Goal: Task Accomplishment & Management: Use online tool/utility

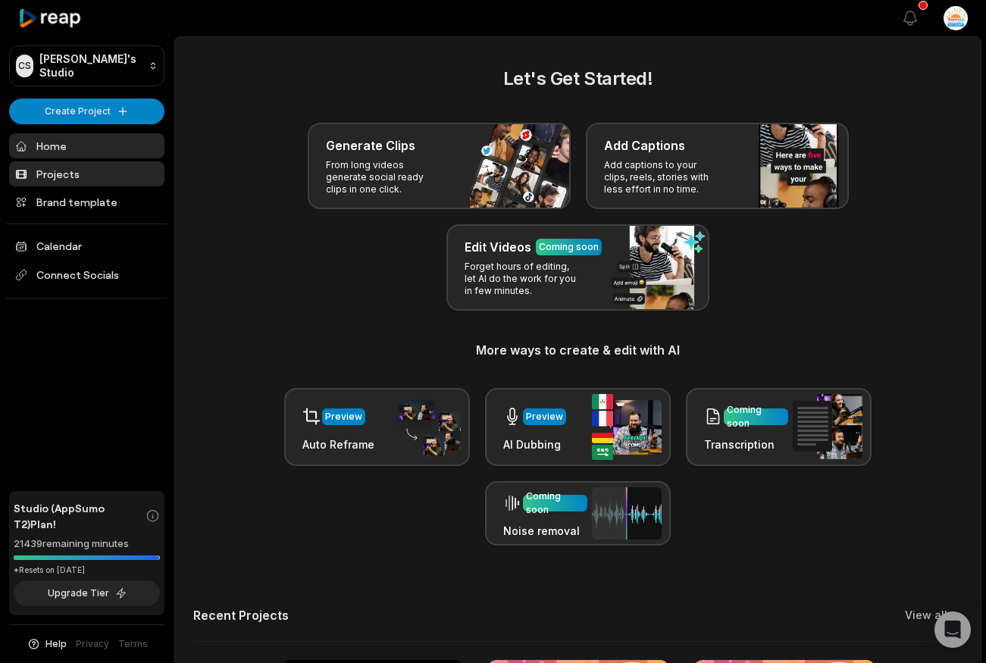
click at [77, 172] on link "Projects" at bounding box center [86, 173] width 155 height 25
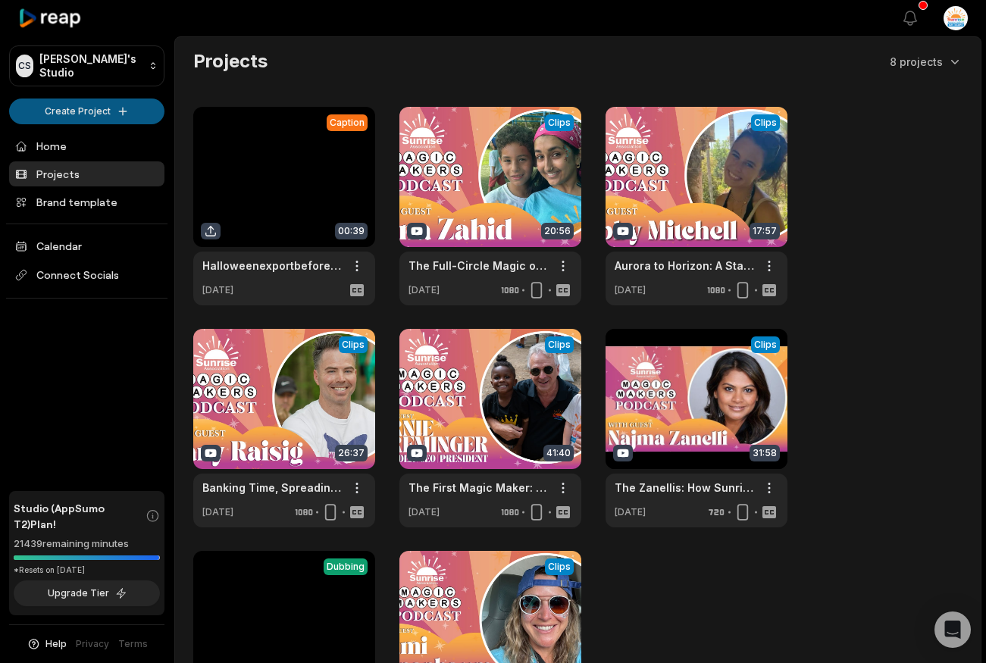
click at [109, 110] on html "CS Chris's Studio Create Project Home Projects Brand template Calendar Connect …" at bounding box center [493, 331] width 986 height 663
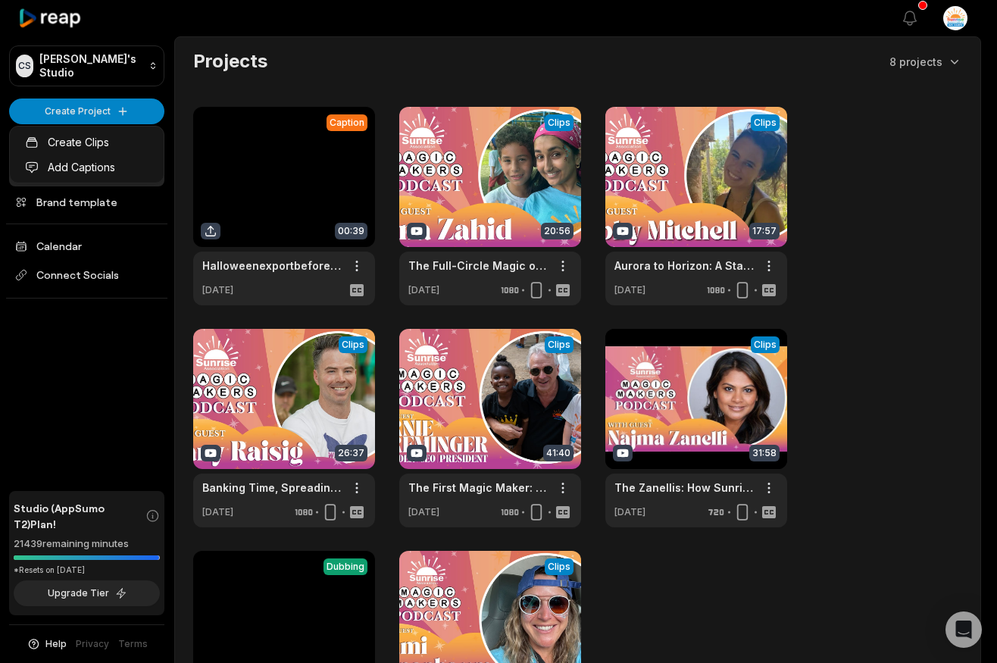
click at [87, 119] on html "CS Chris's Studio Create Project Home Projects Brand template Calendar Connect …" at bounding box center [498, 331] width 997 height 663
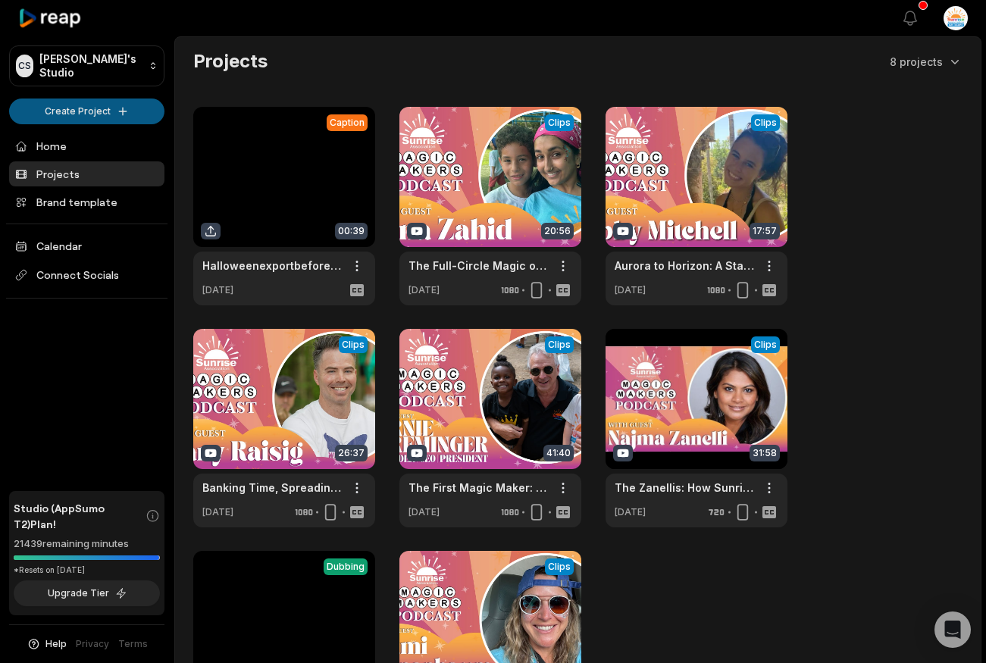
click at [87, 117] on html "CS Chris's Studio Create Project Home Projects Brand template Calendar Connect …" at bounding box center [493, 331] width 986 height 663
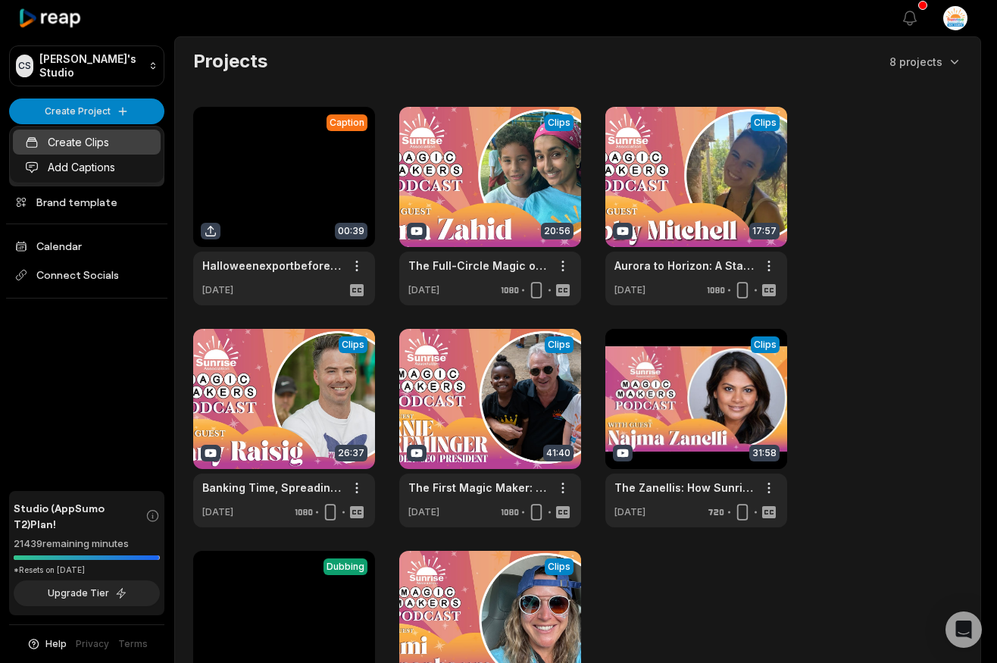
click at [87, 144] on link "Create Clips" at bounding box center [87, 142] width 148 height 25
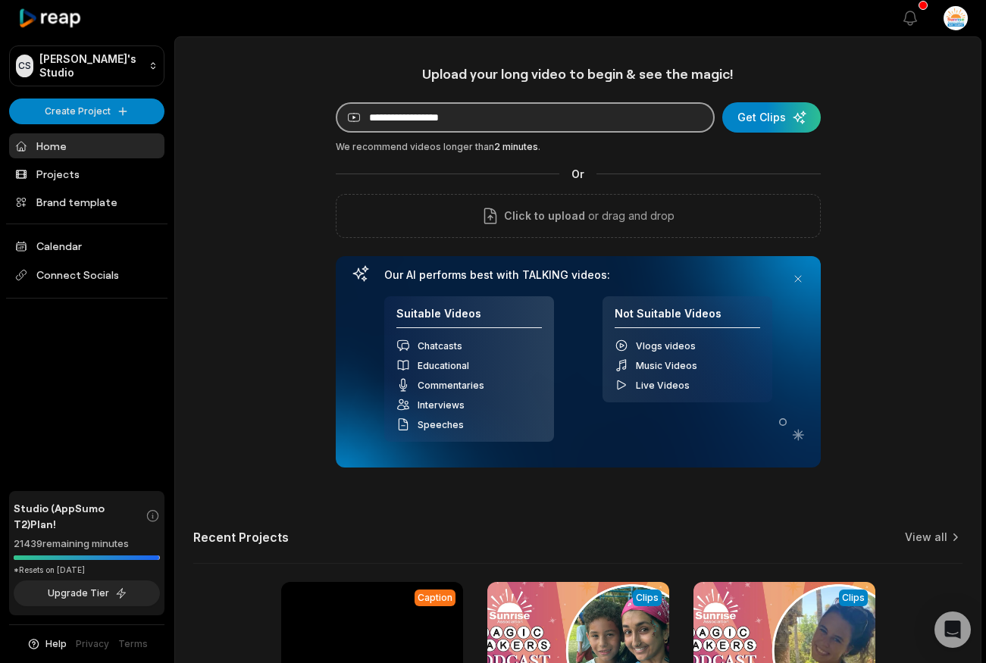
click at [408, 122] on input at bounding box center [525, 117] width 379 height 30
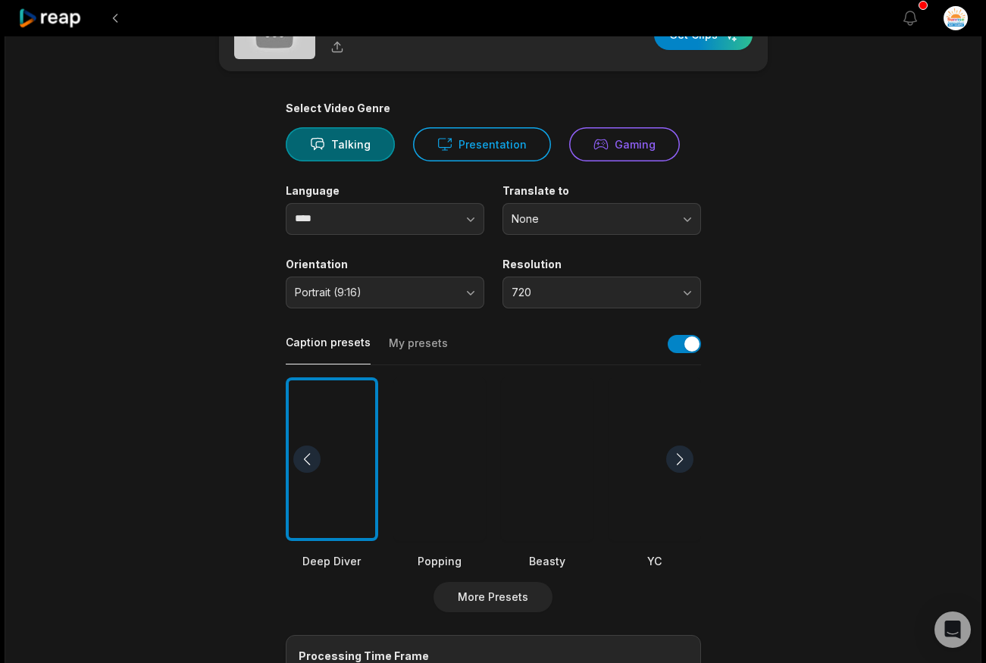
scroll to position [73, 0]
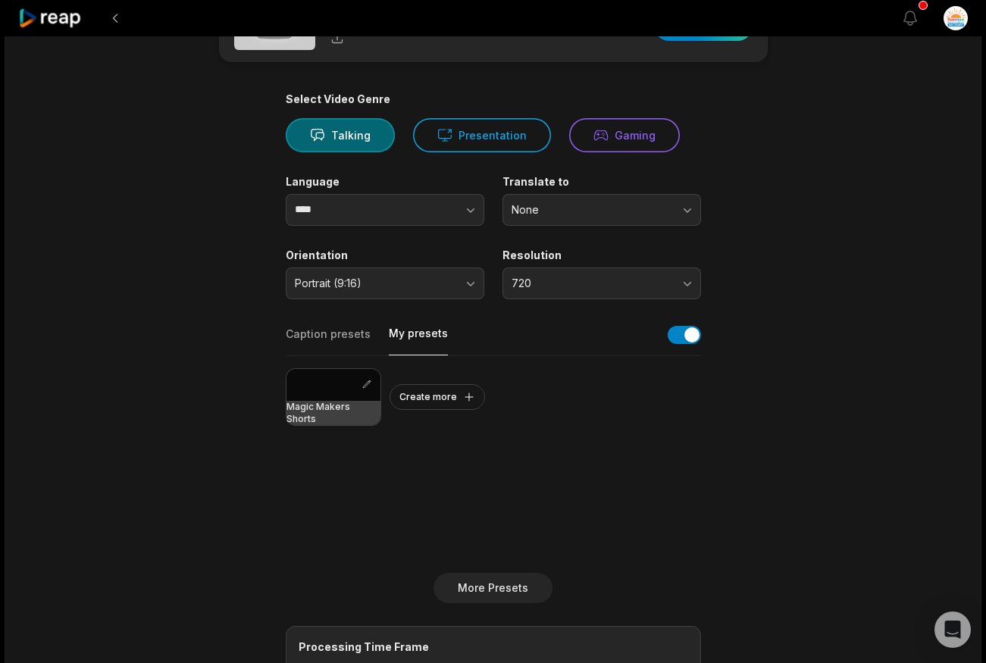
click at [406, 336] on button "My presets" at bounding box center [418, 341] width 59 height 30
click at [345, 335] on button "Caption presets" at bounding box center [328, 341] width 85 height 29
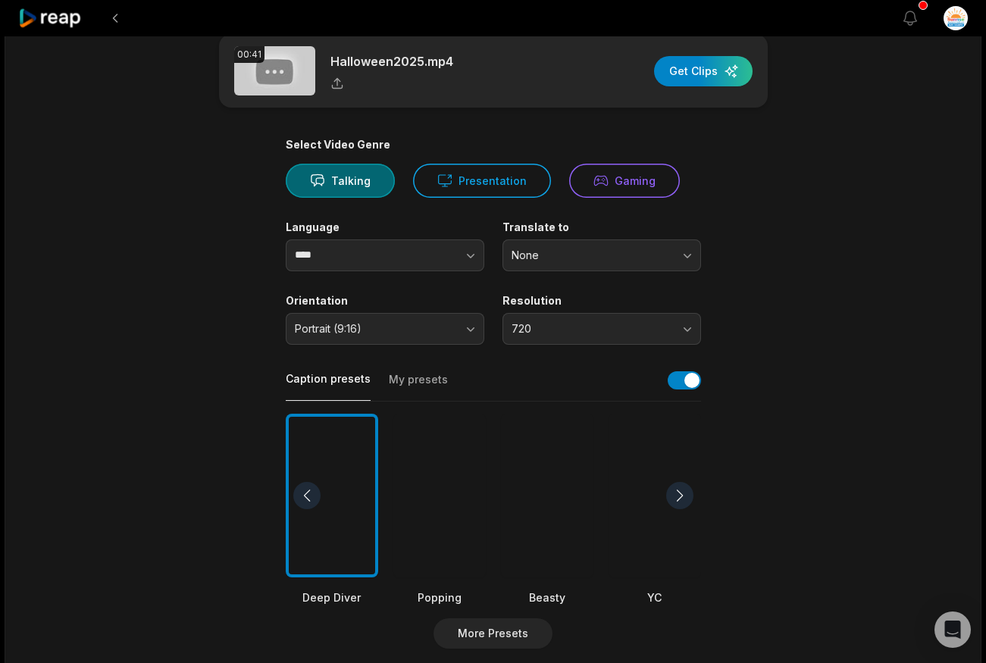
scroll to position [0, 0]
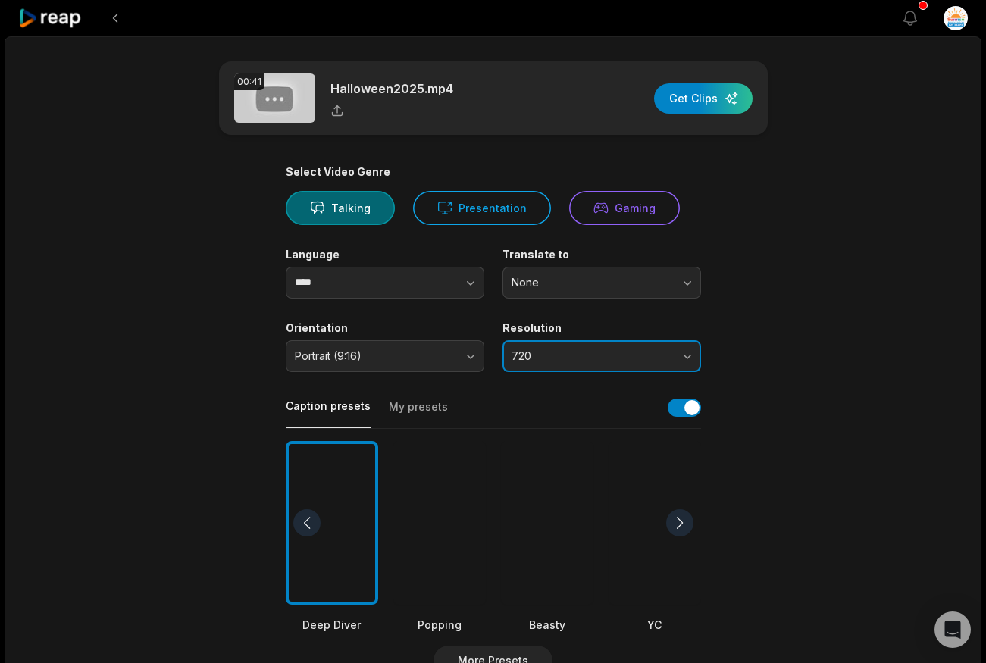
click at [557, 341] on button "720" at bounding box center [601, 356] width 199 height 32
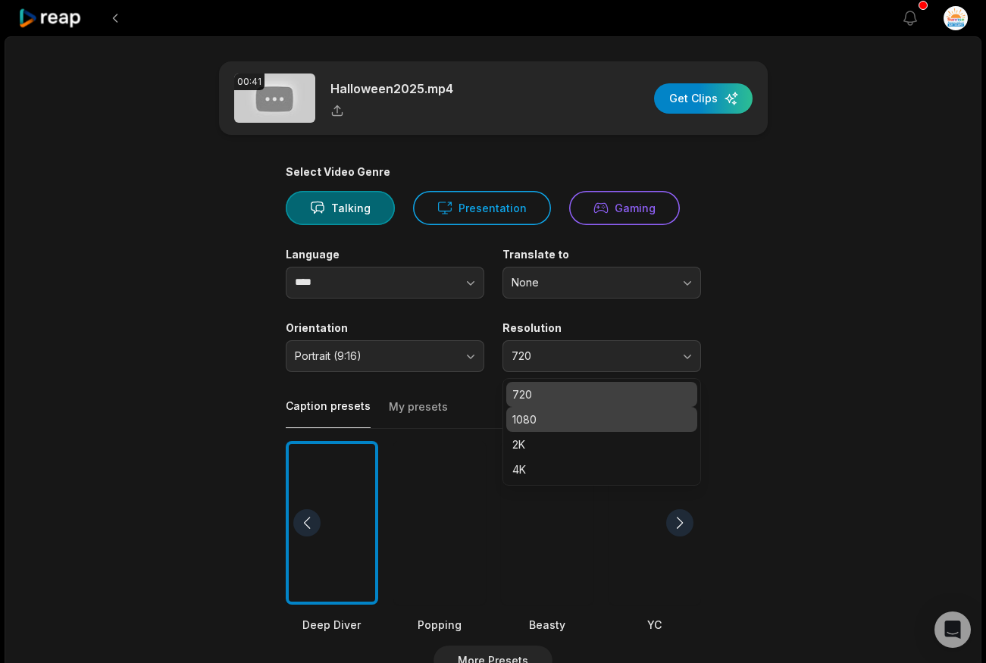
click at [549, 417] on p "1080" at bounding box center [601, 419] width 179 height 16
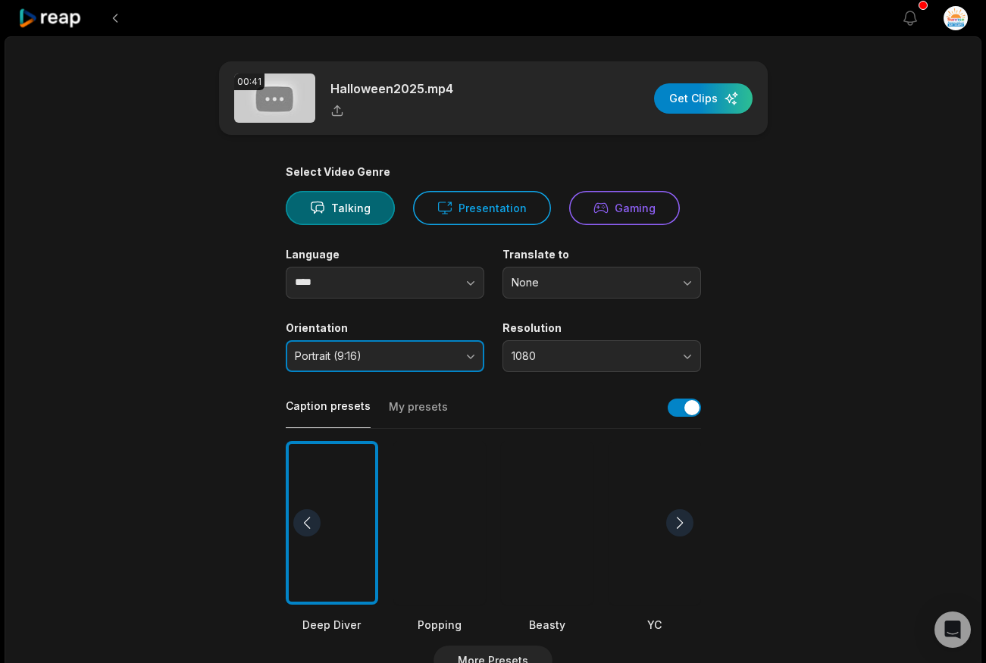
click at [399, 368] on button "Portrait (9:16)" at bounding box center [385, 356] width 199 height 32
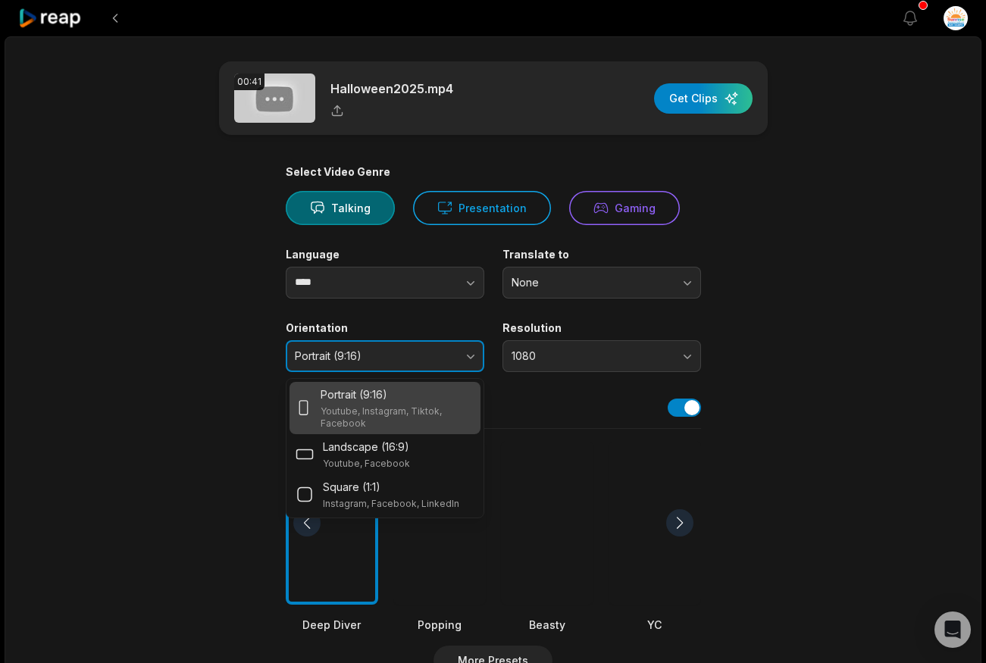
click at [404, 350] on span "Portrait (9:16)" at bounding box center [374, 356] width 159 height 14
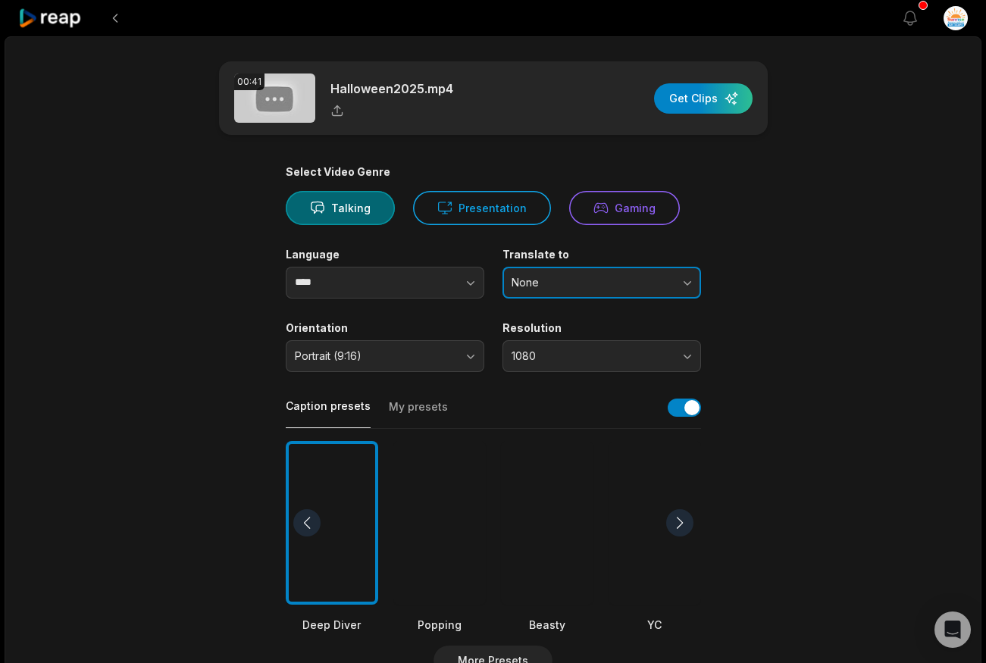
click at [562, 282] on span "None" at bounding box center [591, 283] width 159 height 14
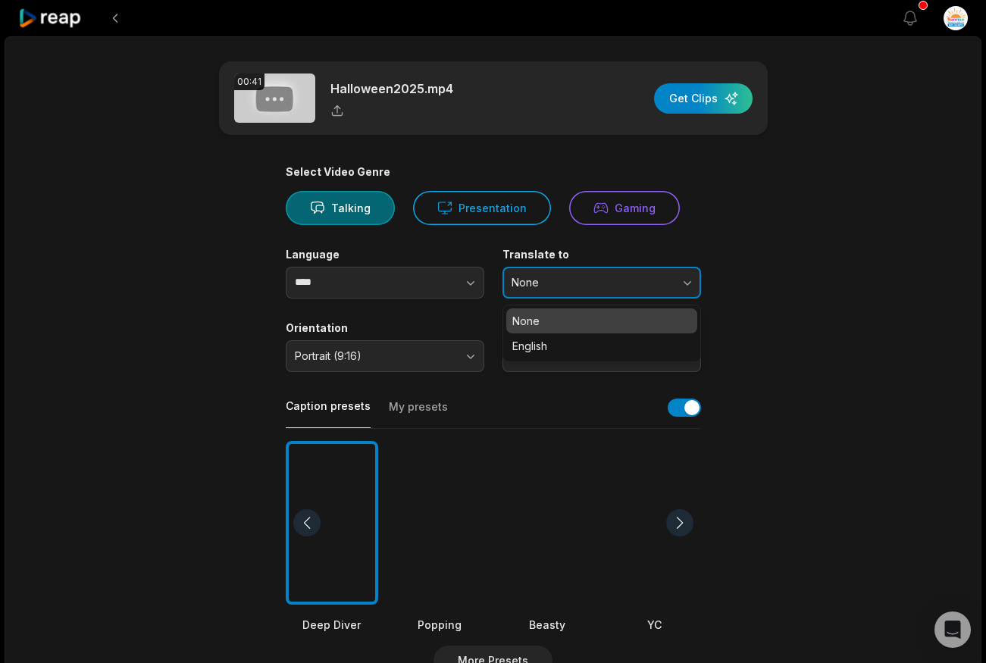
click at [562, 282] on span "None" at bounding box center [591, 283] width 159 height 14
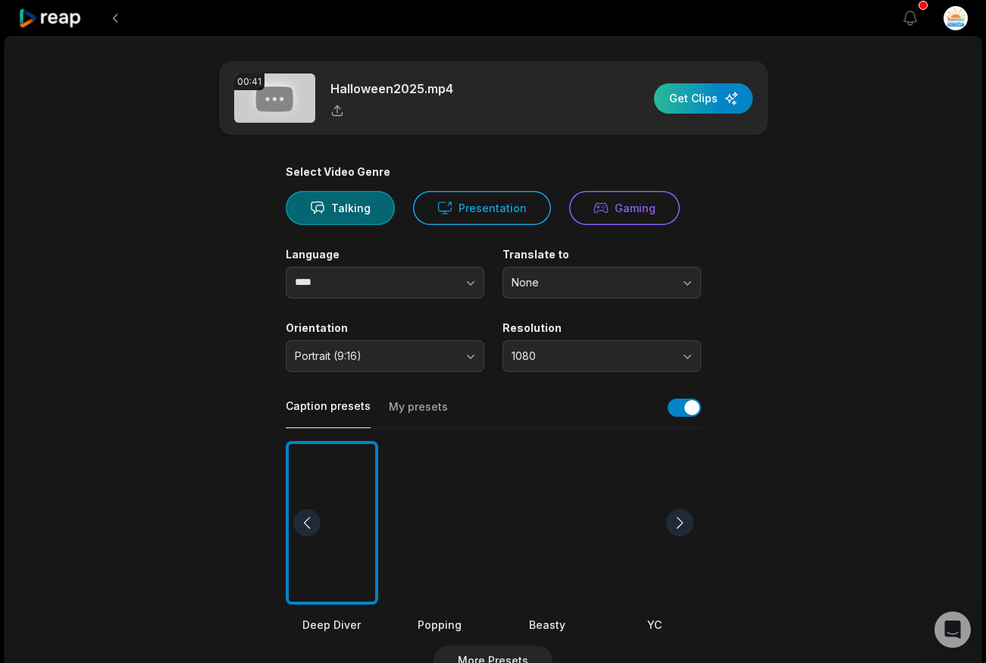
click at [705, 102] on div "button" at bounding box center [703, 98] width 99 height 30
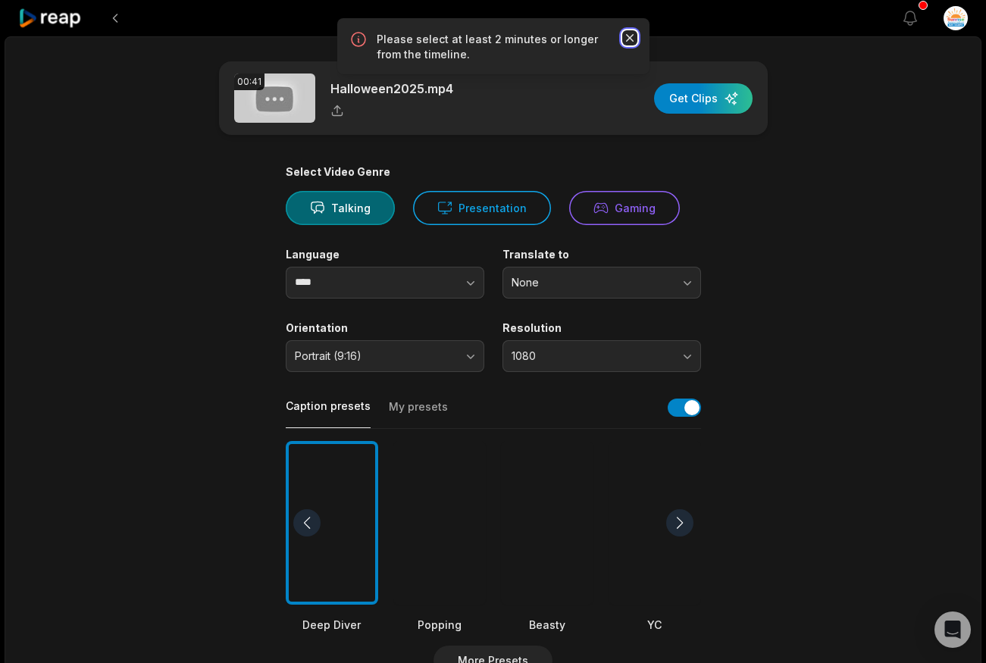
click at [631, 34] on icon "button" at bounding box center [629, 37] width 15 height 15
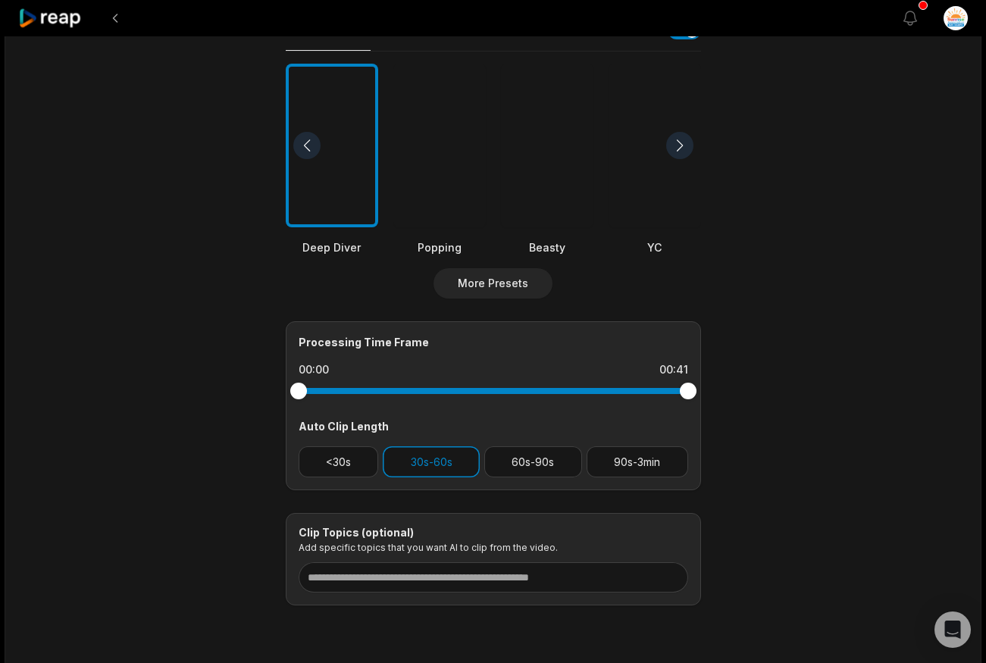
scroll to position [429, 0]
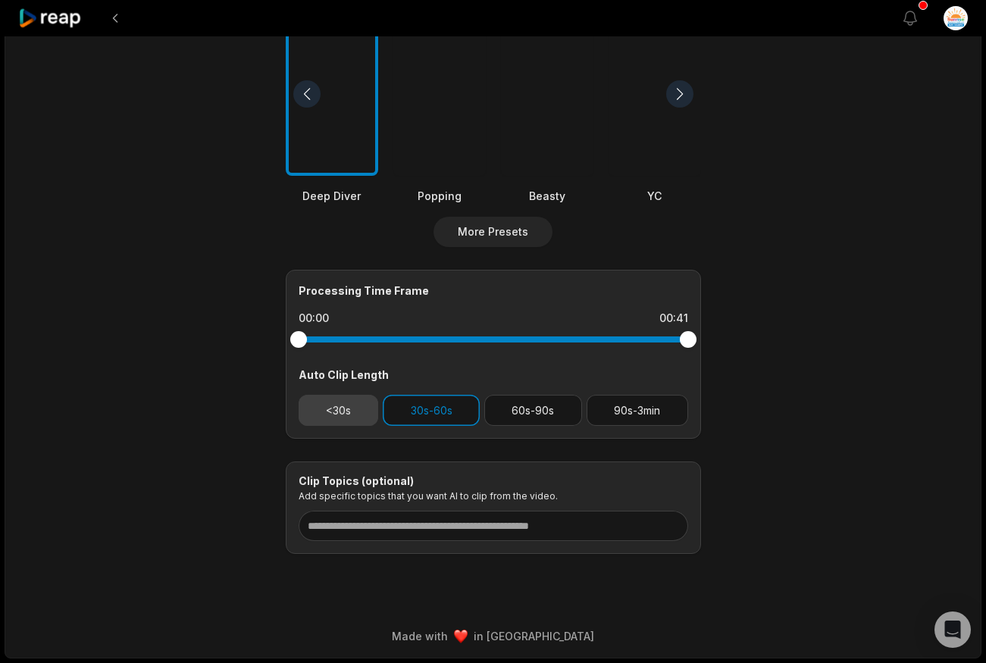
click at [351, 403] on button "<30s" at bounding box center [339, 410] width 80 height 31
click at [414, 411] on button "30s-60s" at bounding box center [431, 410] width 97 height 31
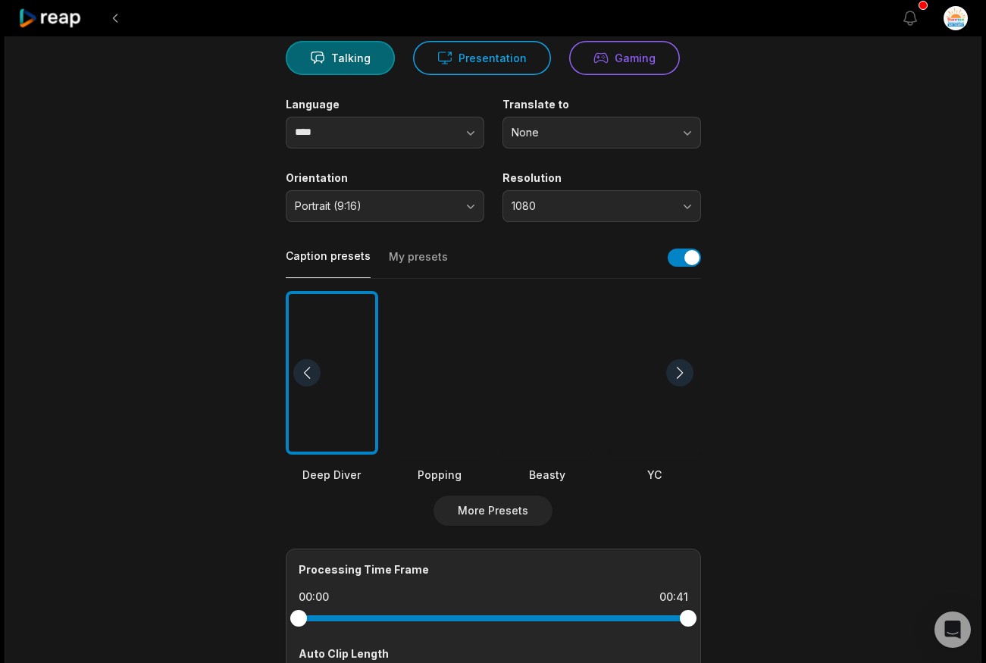
scroll to position [0, 0]
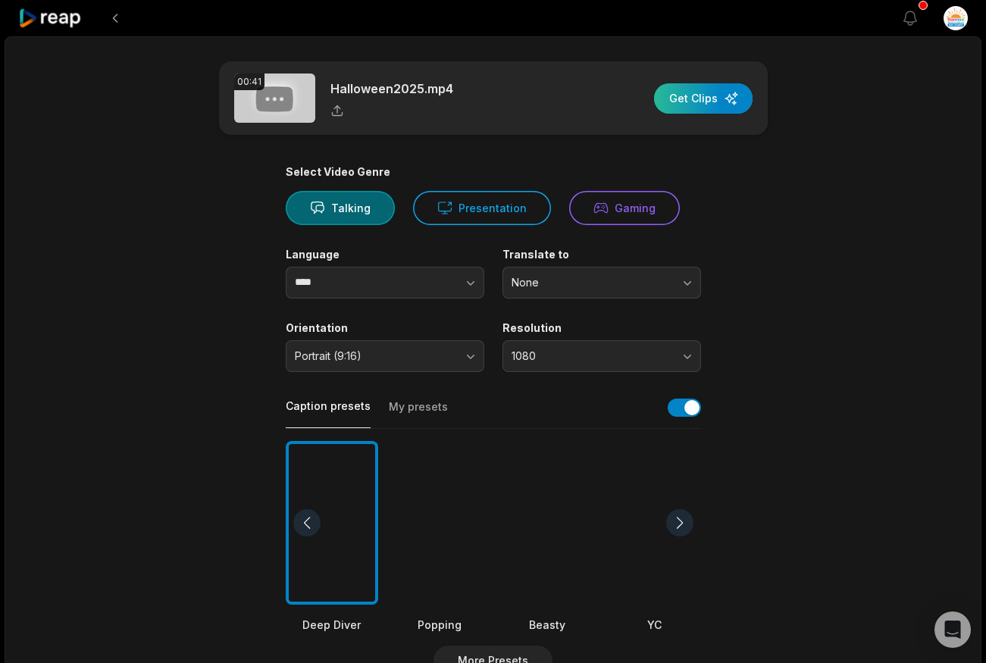
click at [709, 106] on div "button" at bounding box center [703, 98] width 99 height 30
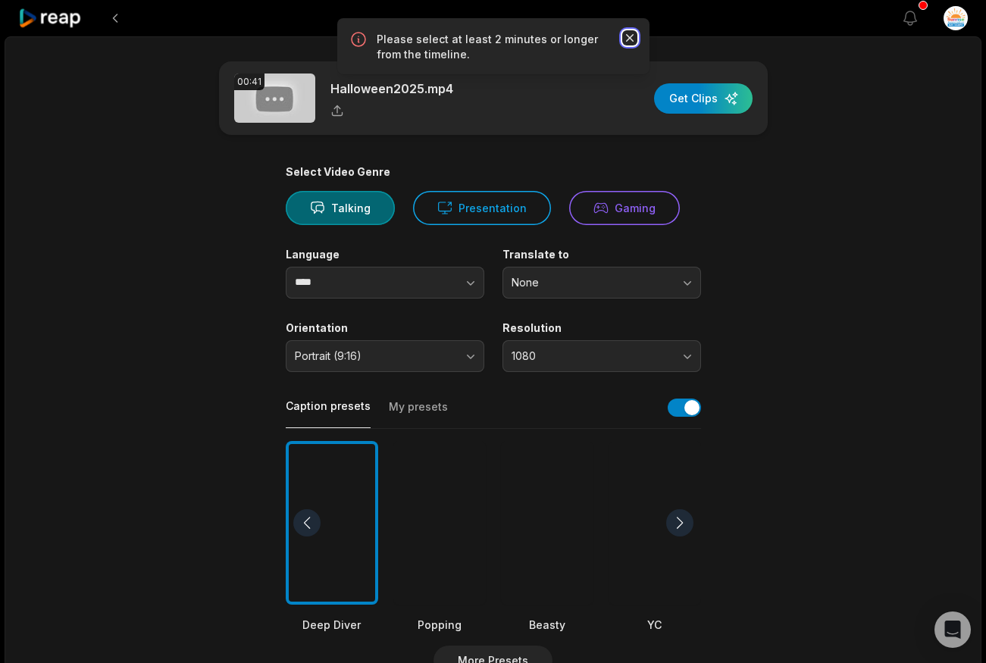
click at [626, 42] on icon "button" at bounding box center [629, 37] width 15 height 15
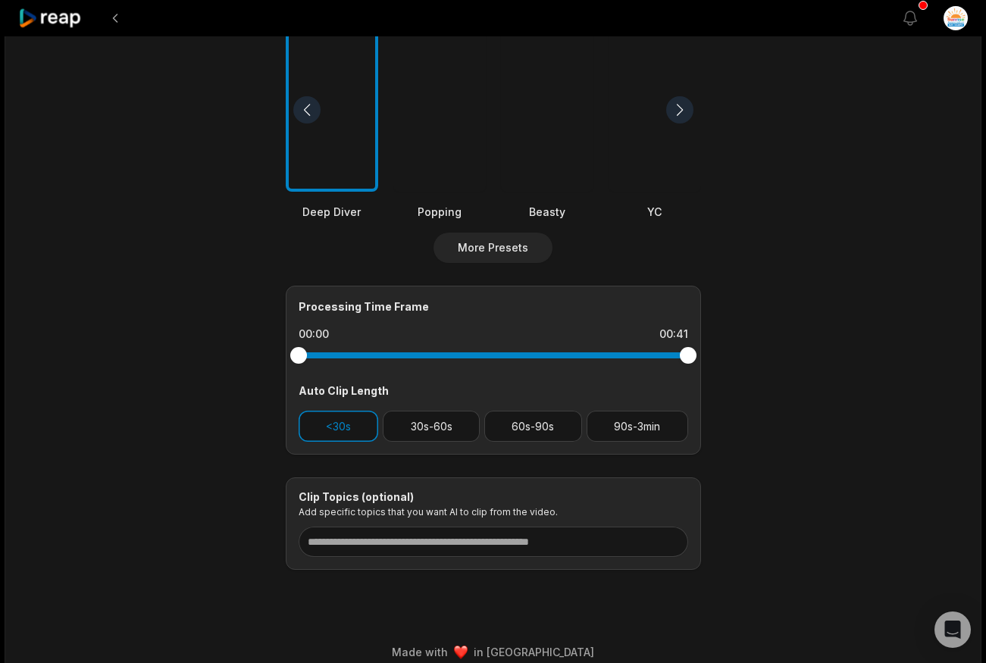
scroll to position [429, 0]
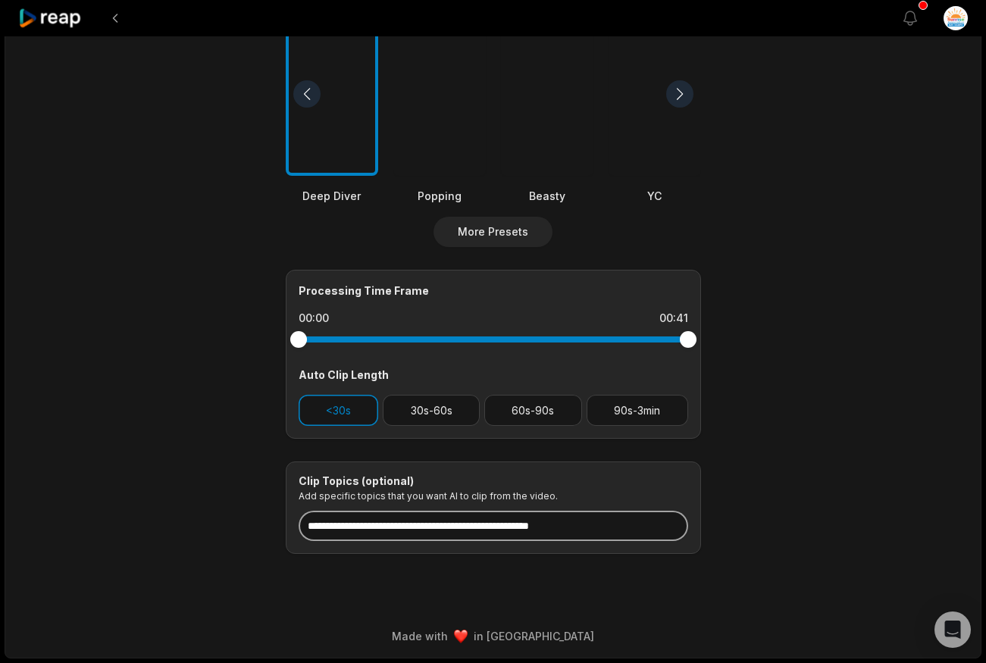
click at [511, 522] on input at bounding box center [493, 526] width 389 height 30
type input "*"
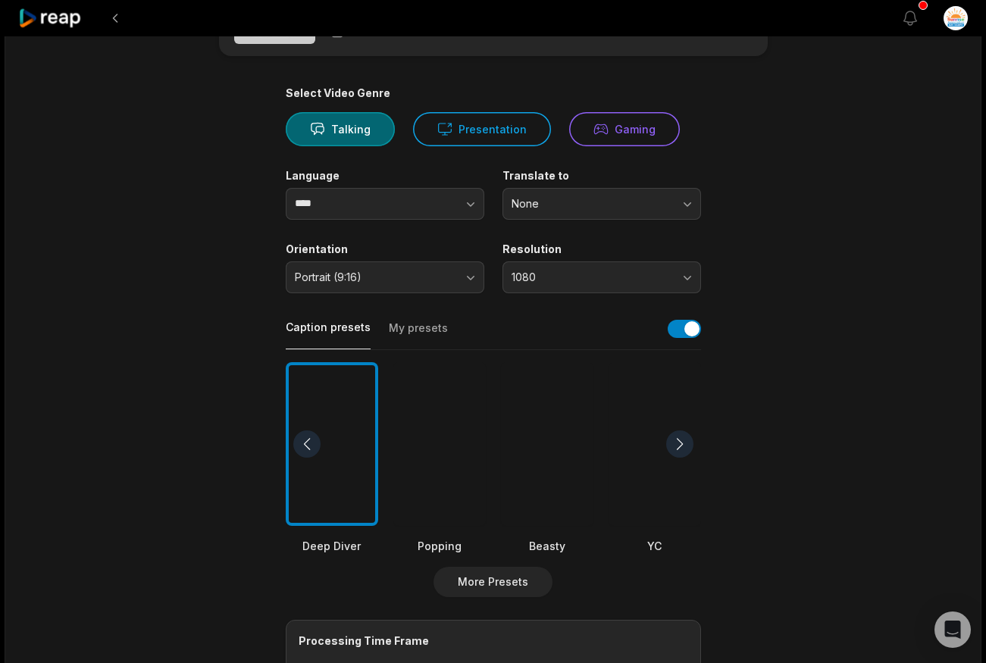
scroll to position [0, 0]
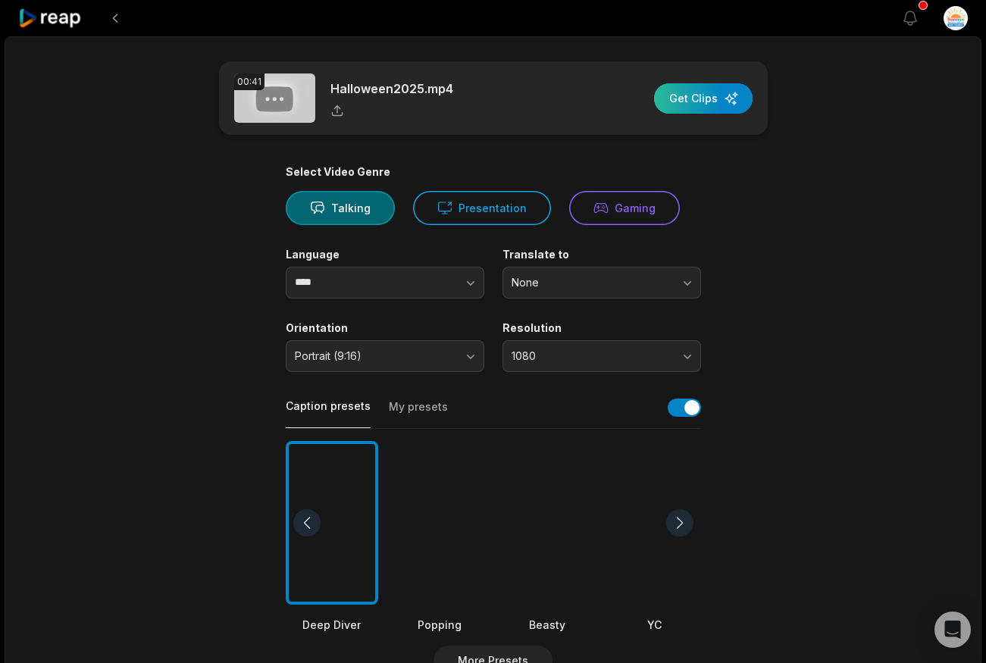
click at [709, 93] on div "button" at bounding box center [703, 98] width 99 height 30
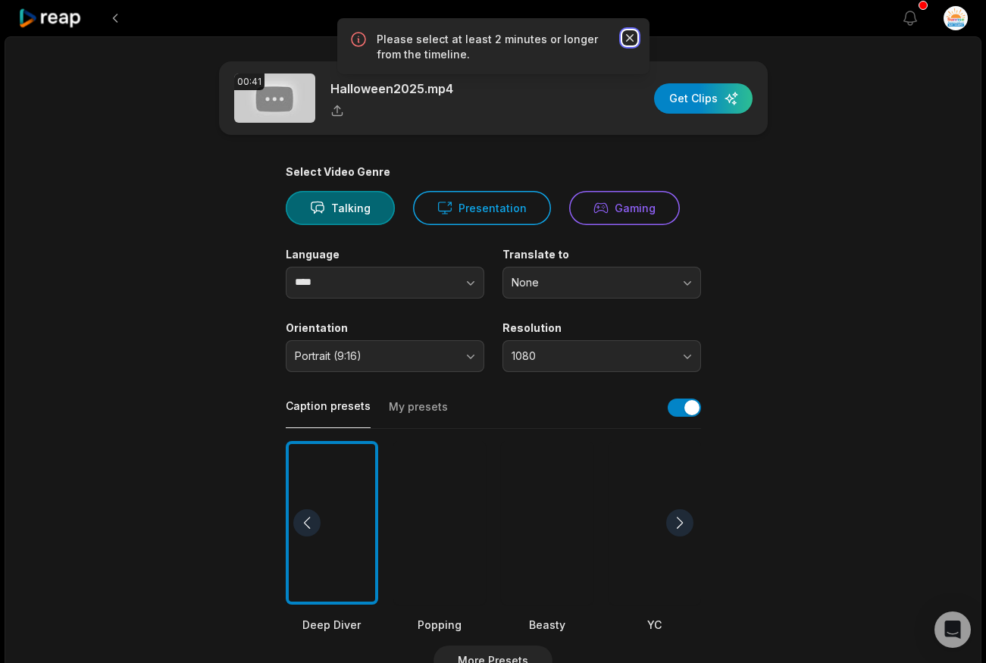
click at [636, 34] on icon "button" at bounding box center [629, 37] width 15 height 15
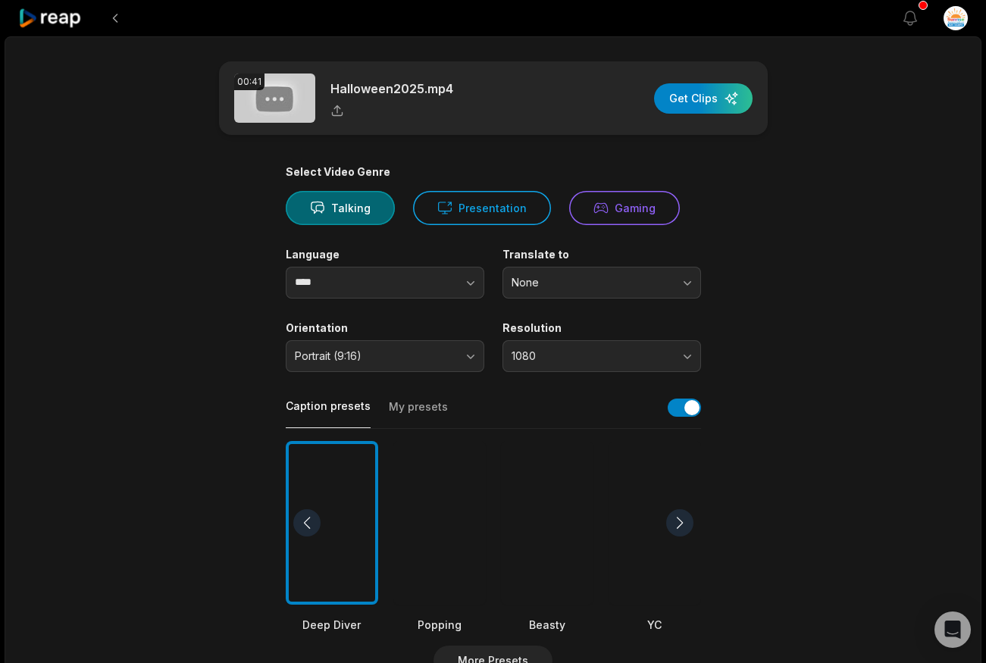
click at [290, 102] on img at bounding box center [274, 98] width 81 height 49
click at [114, 25] on button at bounding box center [115, 18] width 27 height 27
click at [121, 19] on button at bounding box center [115, 18] width 27 height 27
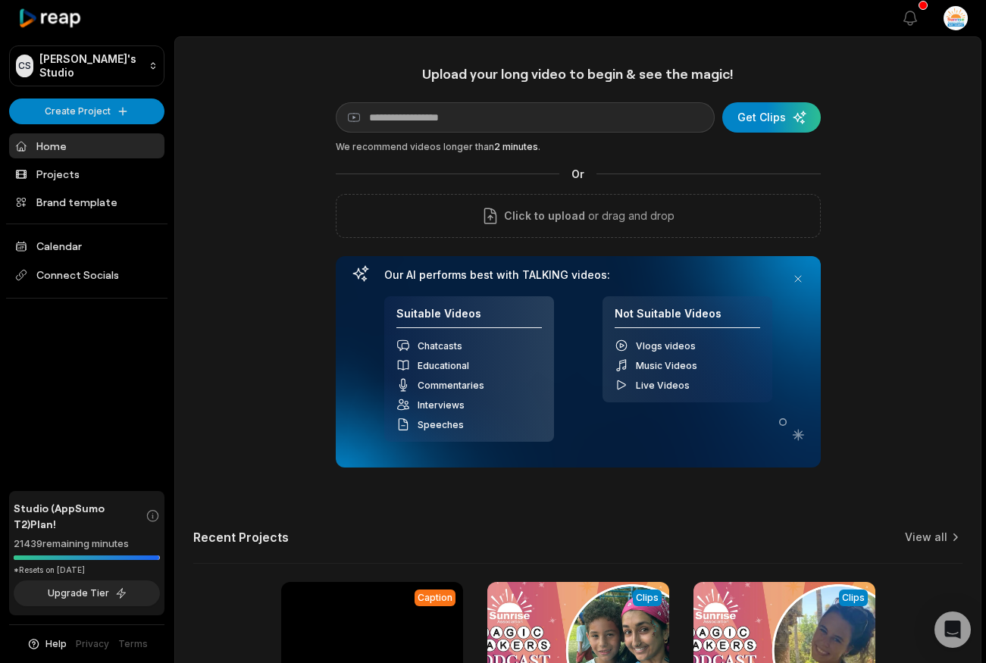
click at [120, 18] on div at bounding box center [86, 18] width 155 height 36
click at [74, 148] on link "Home" at bounding box center [86, 145] width 155 height 25
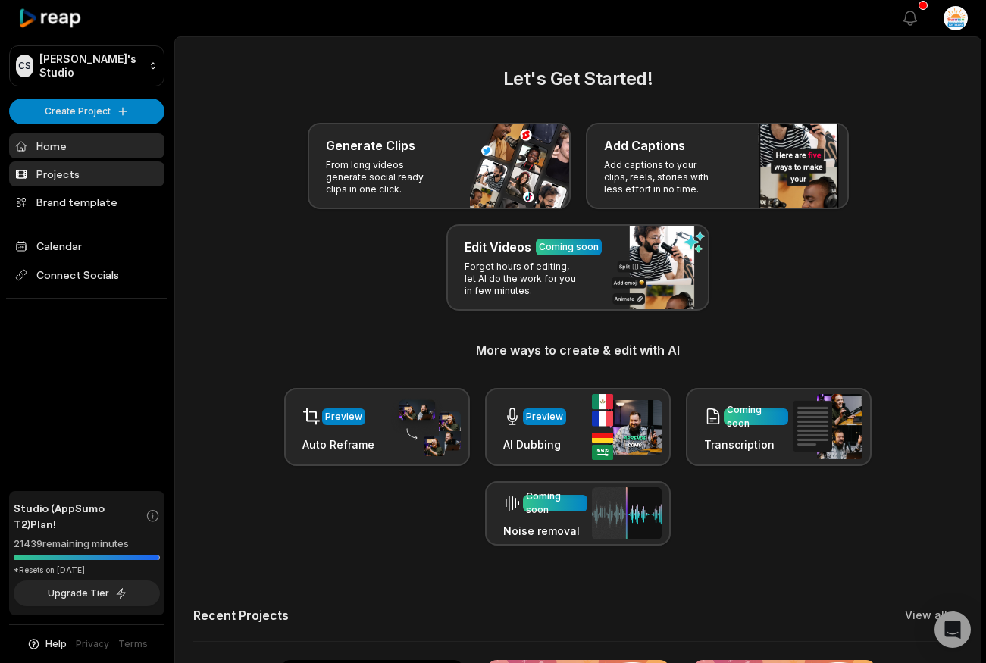
click at [117, 174] on link "Projects" at bounding box center [86, 173] width 155 height 25
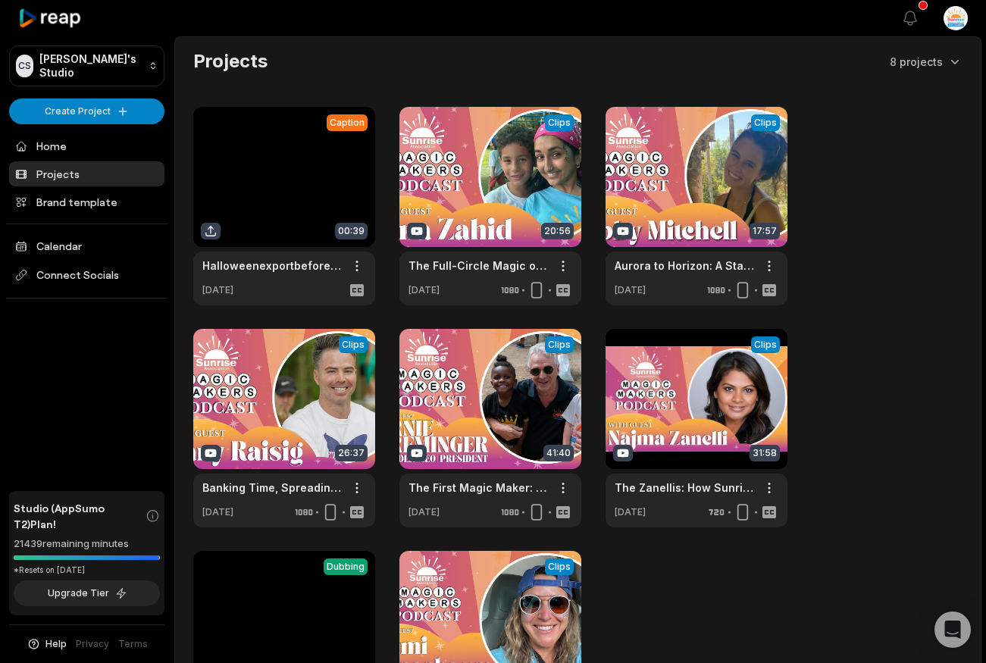
click at [308, 214] on link at bounding box center [284, 206] width 182 height 199
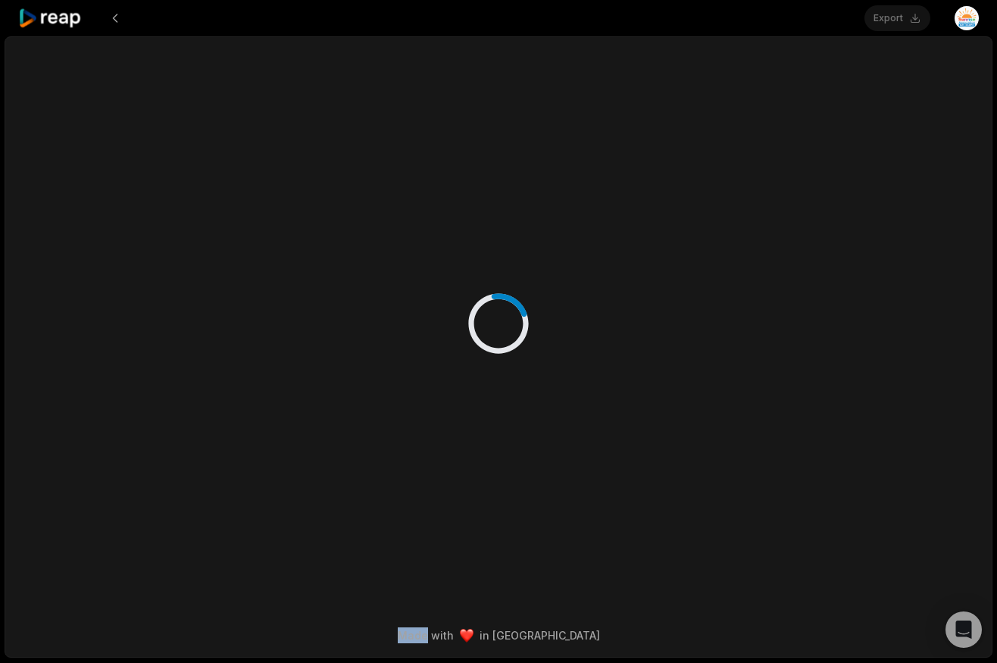
click at [308, 214] on div at bounding box center [498, 308] width 918 height 542
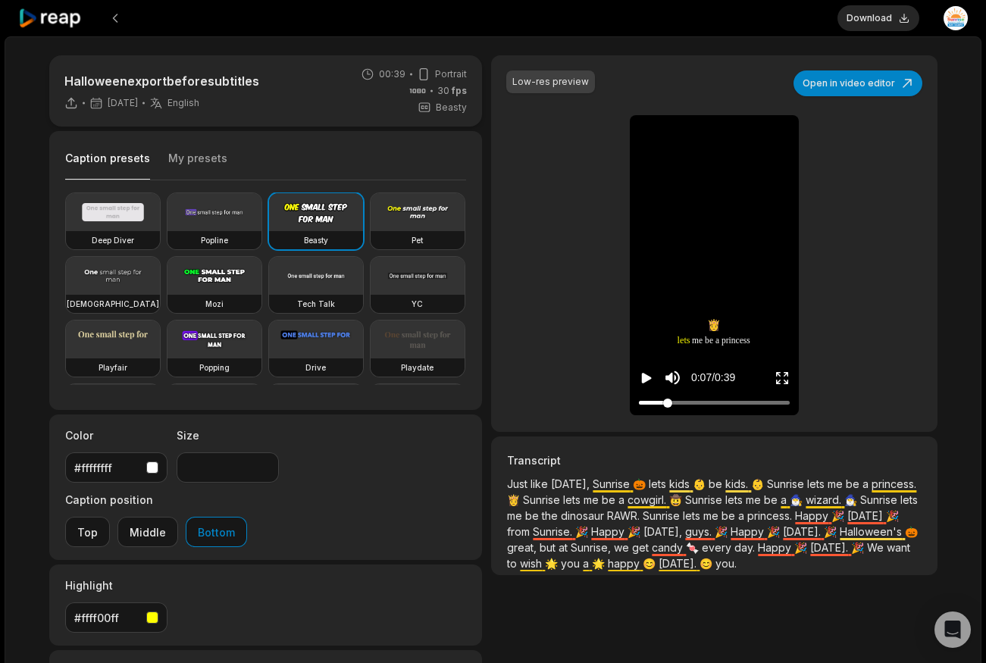
drag, startPoint x: 649, startPoint y: 405, endPoint x: 667, endPoint y: 402, distance: 17.8
click at [667, 402] on div at bounding box center [714, 403] width 151 height 10
click at [889, 80] on button "Open in video editor" at bounding box center [857, 83] width 129 height 26
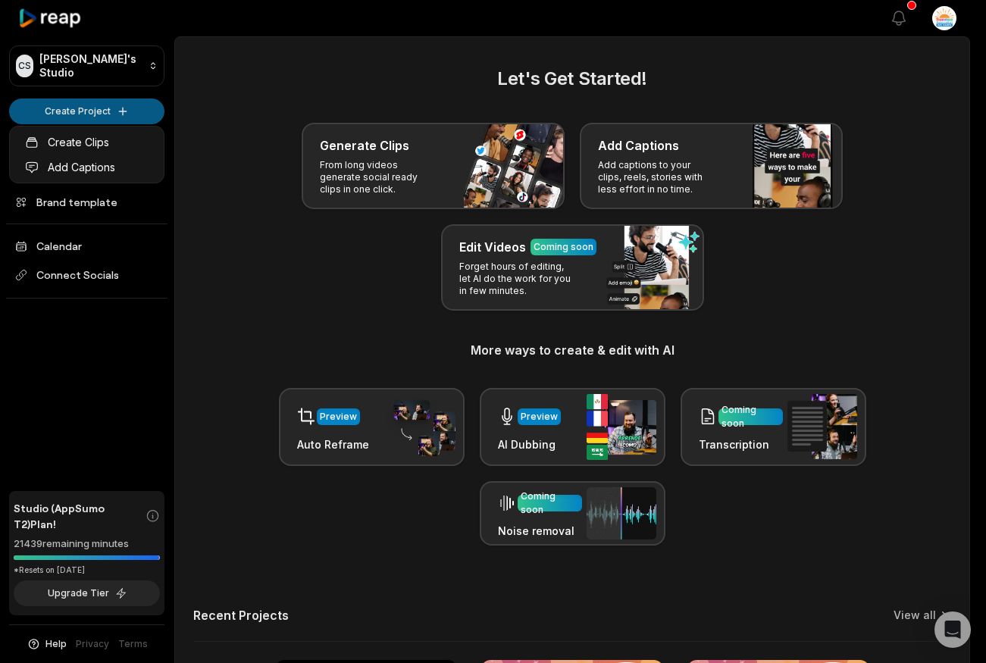
click at [59, 114] on html "CS [PERSON_NAME]'s Studio Create Project Home Projects Brand template Calendar …" at bounding box center [493, 331] width 986 height 663
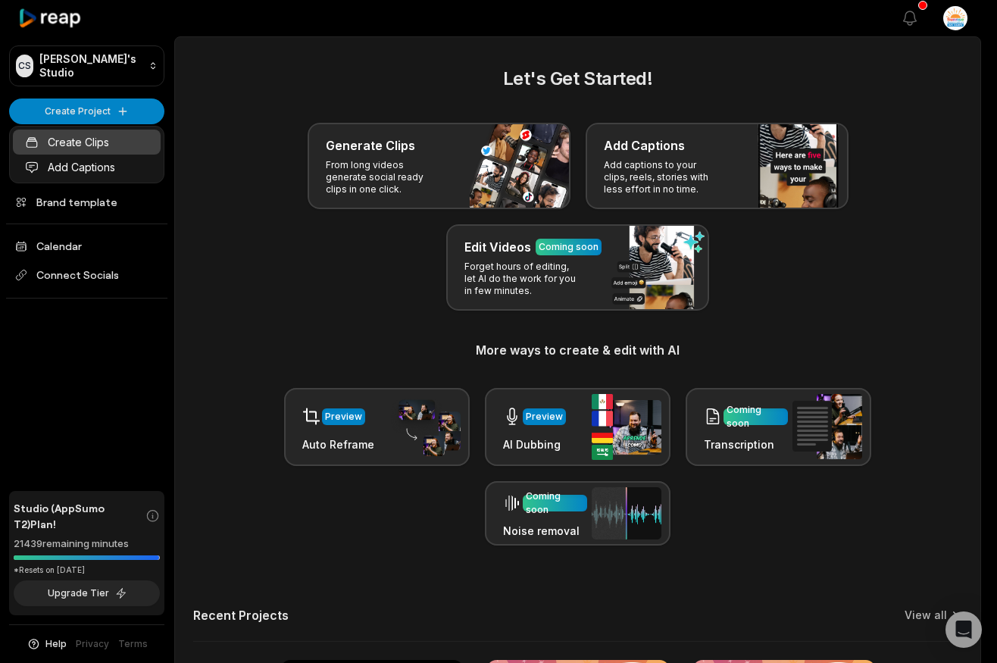
click at [117, 139] on link "Create Clips" at bounding box center [87, 142] width 148 height 25
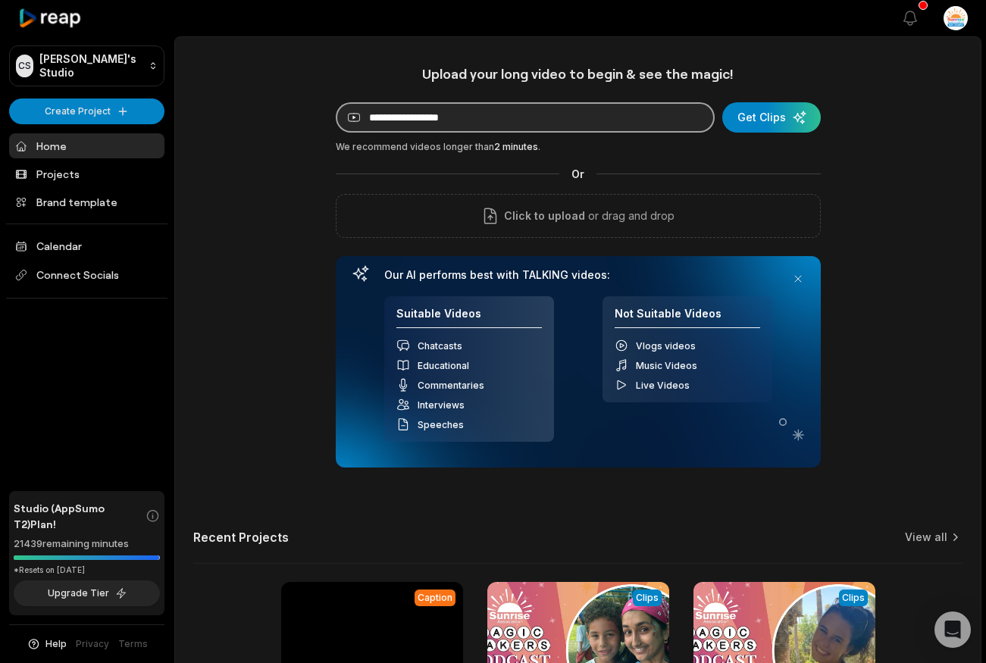
click at [419, 110] on input at bounding box center [525, 117] width 379 height 30
paste input "**********"
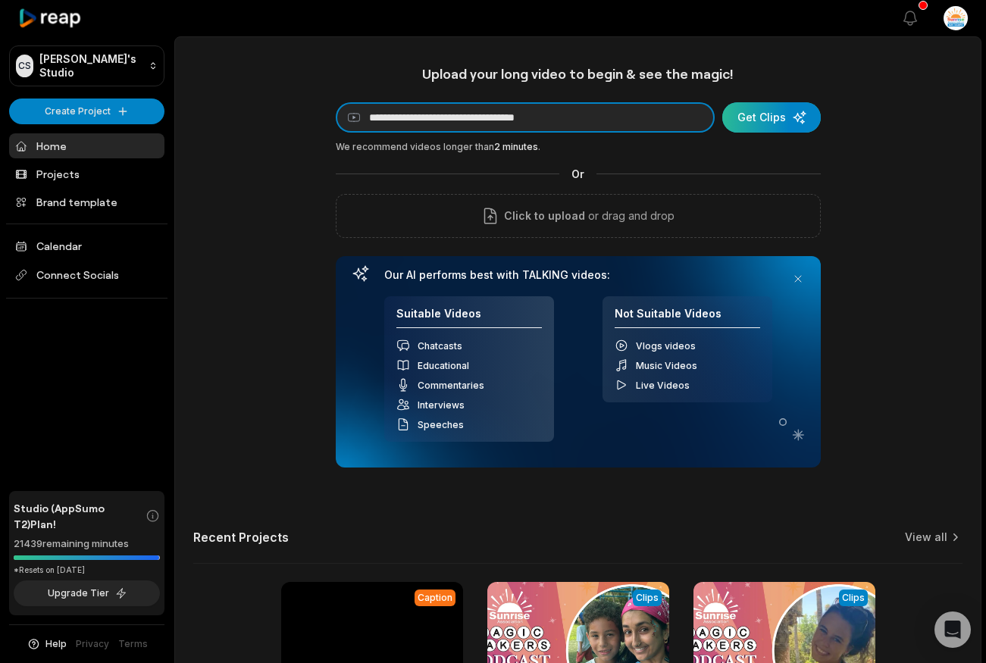
type input "**********"
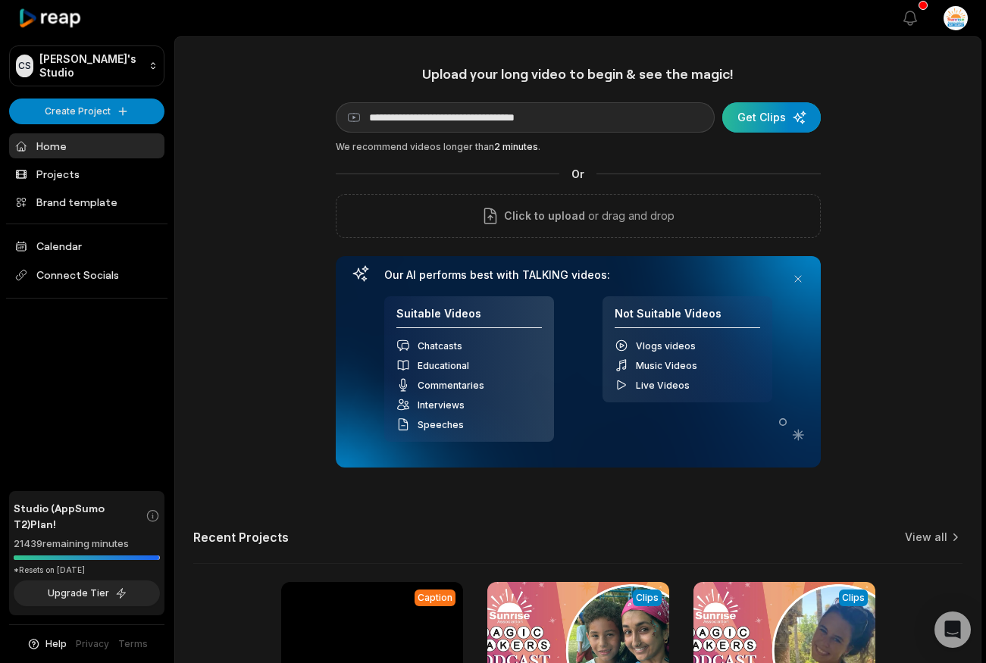
click at [798, 118] on div "submit" at bounding box center [771, 117] width 99 height 30
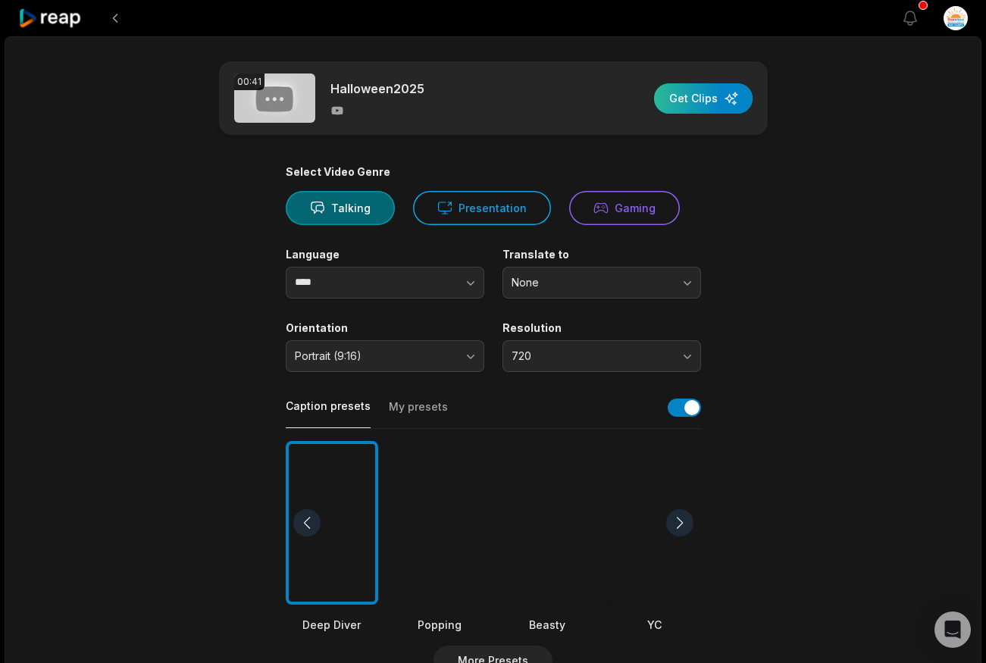
click at [703, 106] on div "button" at bounding box center [703, 98] width 99 height 30
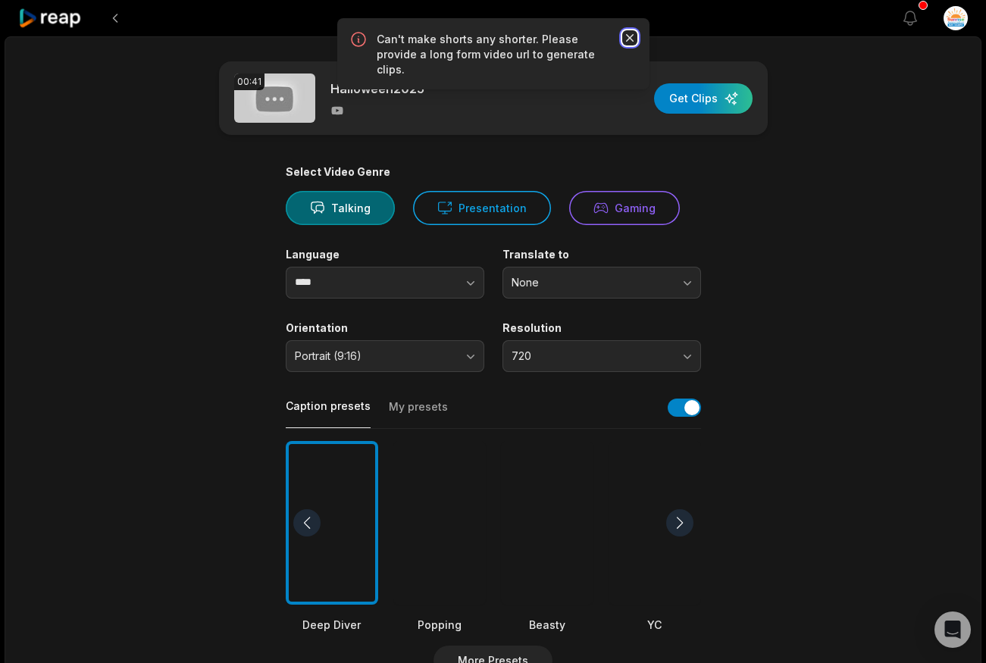
click at [630, 36] on icon "button" at bounding box center [629, 37] width 15 height 15
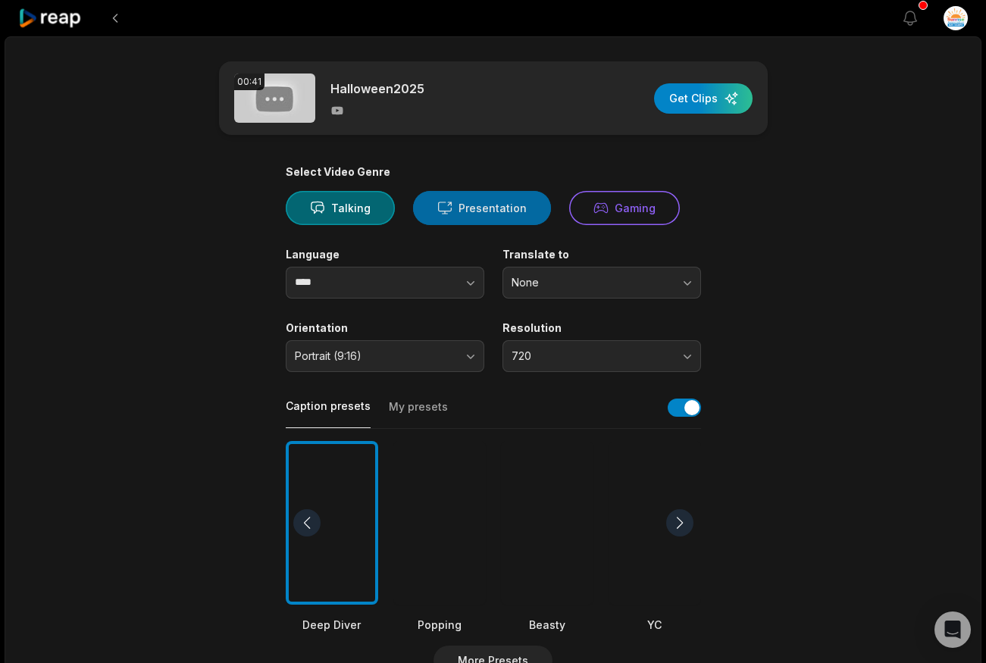
click at [528, 214] on button "Presentation" at bounding box center [482, 208] width 138 height 34
click at [697, 88] on div "button" at bounding box center [703, 98] width 99 height 30
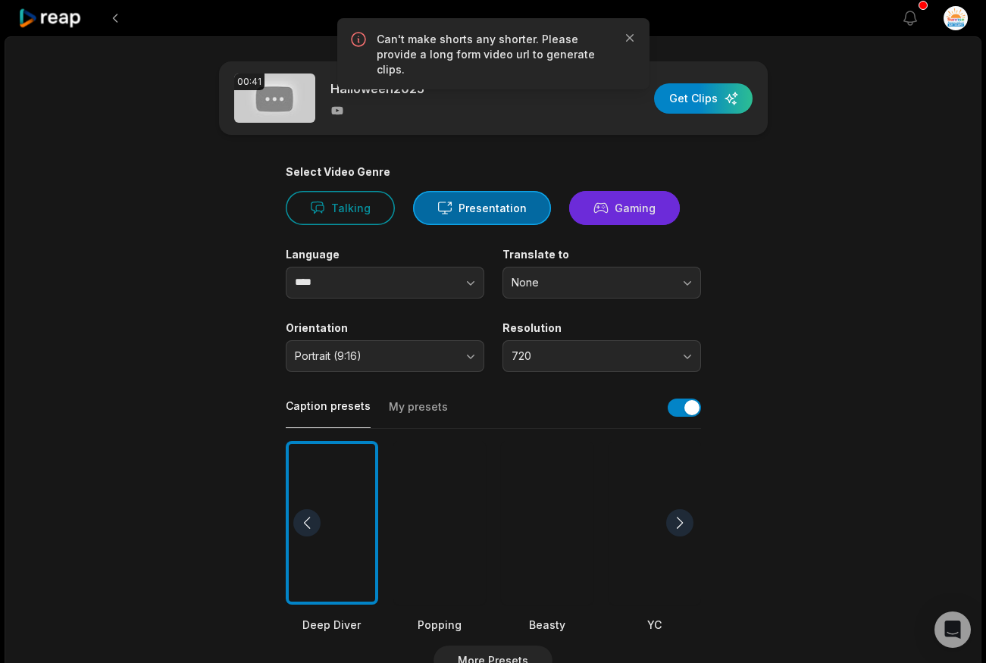
click at [599, 208] on icon at bounding box center [600, 208] width 13 height 10
click at [708, 83] on div "button" at bounding box center [703, 98] width 99 height 30
click at [627, 37] on icon "button" at bounding box center [629, 37] width 15 height 15
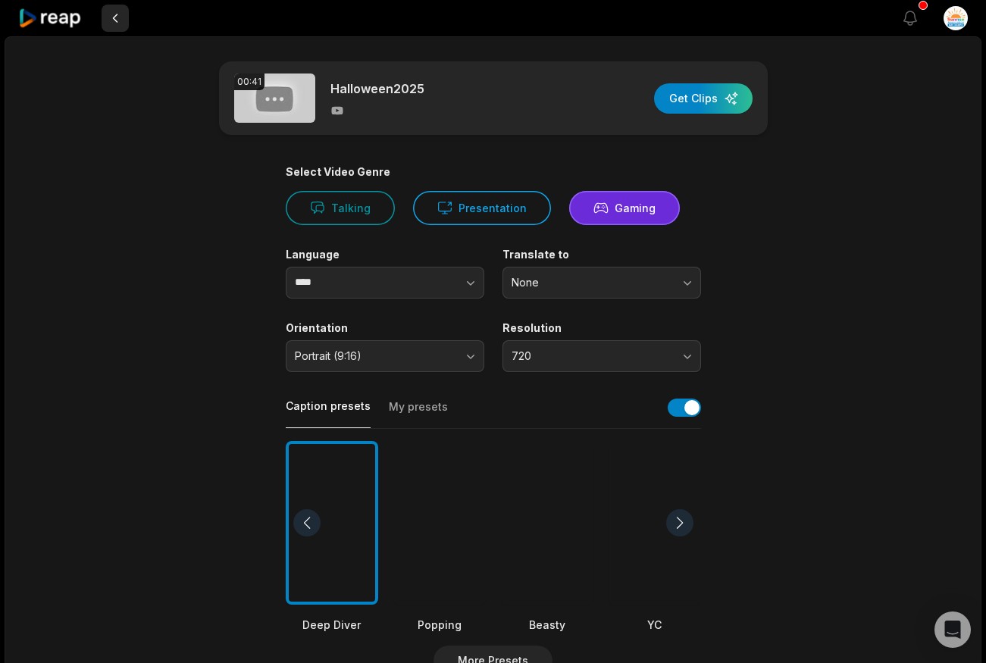
click at [120, 9] on button at bounding box center [115, 18] width 27 height 27
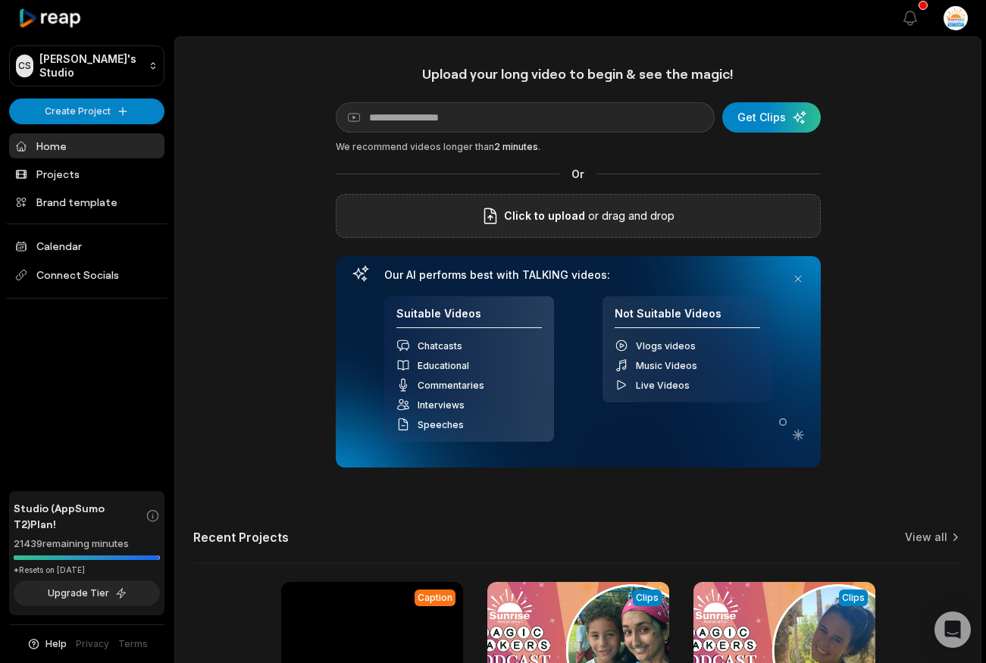
click at [605, 220] on p "or drag and drop" at bounding box center [629, 216] width 89 height 18
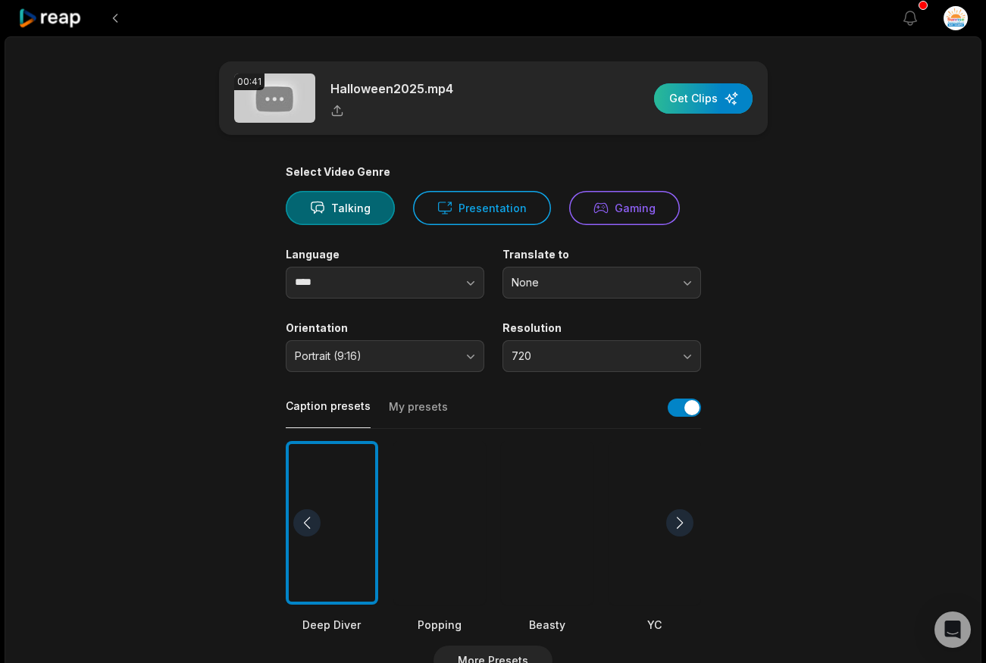
click at [709, 105] on div "button" at bounding box center [703, 98] width 99 height 30
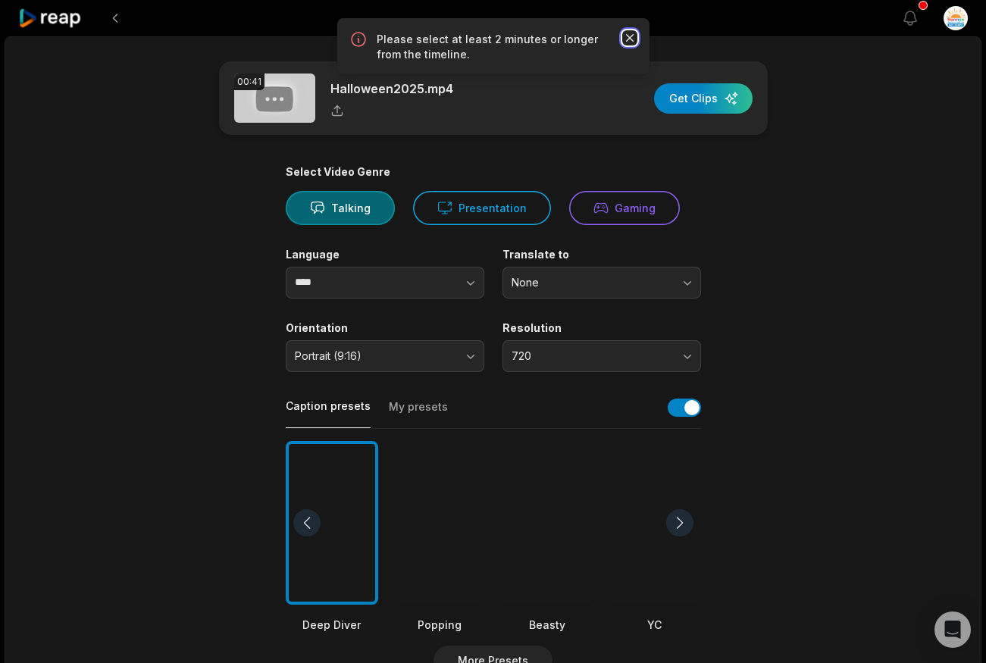
click at [626, 30] on icon "button" at bounding box center [629, 37] width 15 height 15
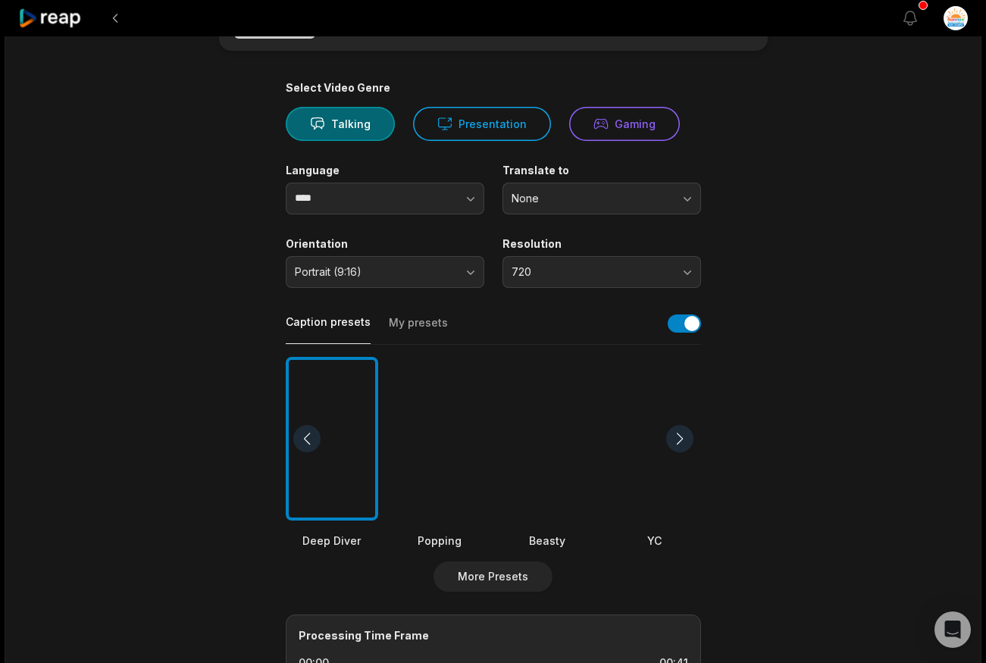
scroll to position [88, 0]
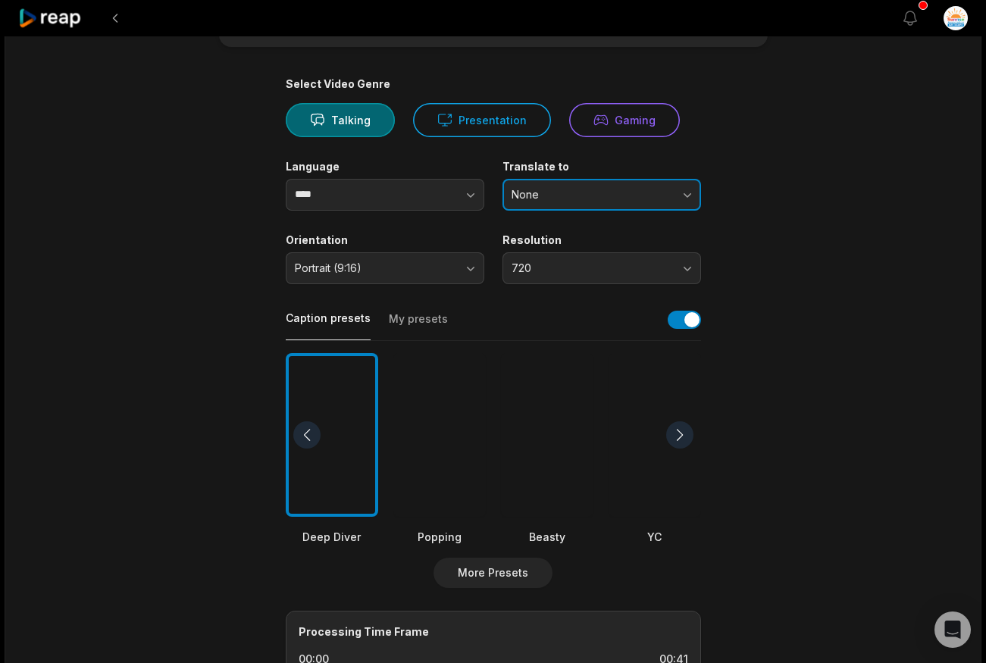
click at [567, 197] on span "None" at bounding box center [591, 195] width 159 height 14
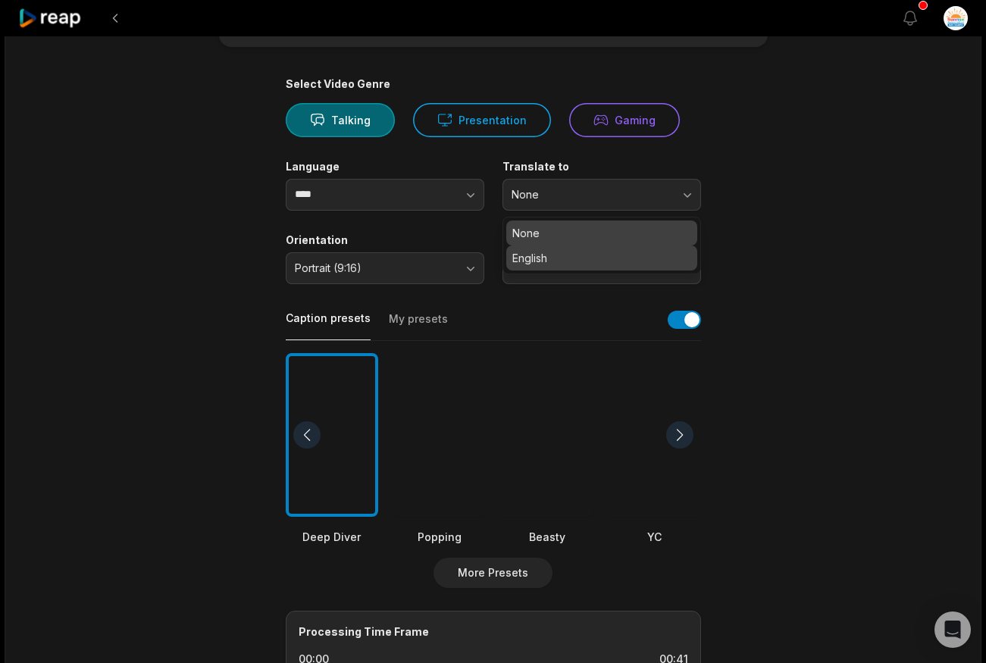
click at [578, 272] on div "None English" at bounding box center [601, 246] width 199 height 58
click at [574, 266] on div "English" at bounding box center [601, 258] width 191 height 25
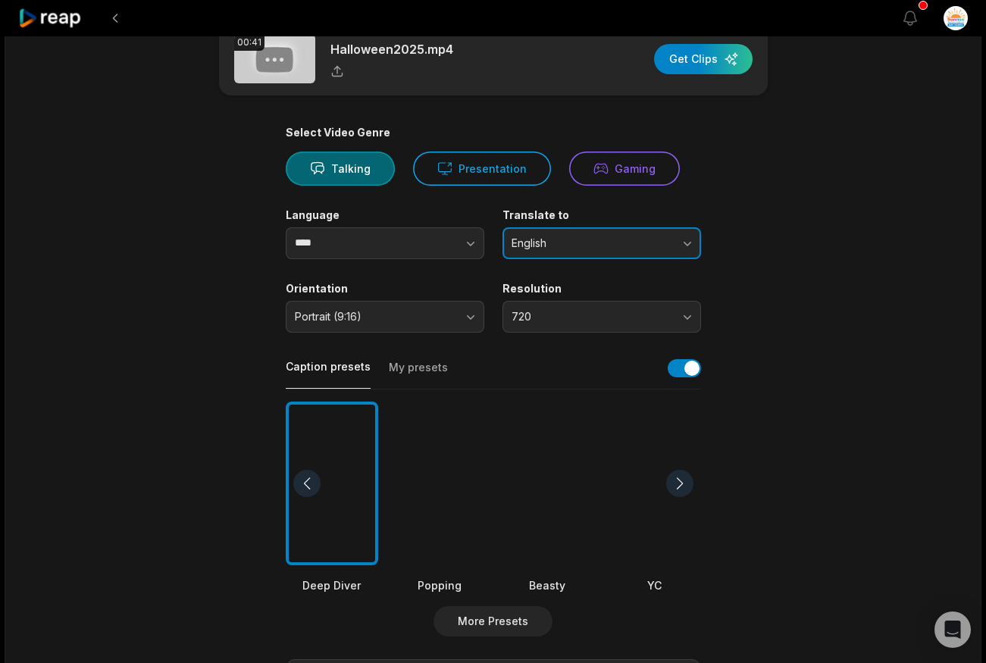
scroll to position [0, 0]
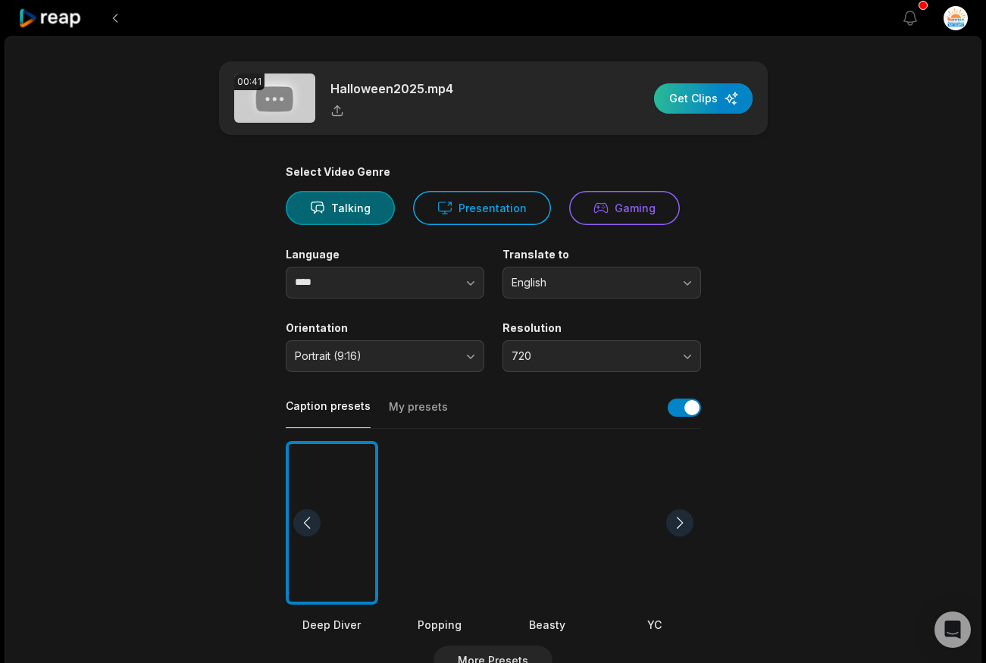
click at [715, 100] on div "button" at bounding box center [703, 98] width 99 height 30
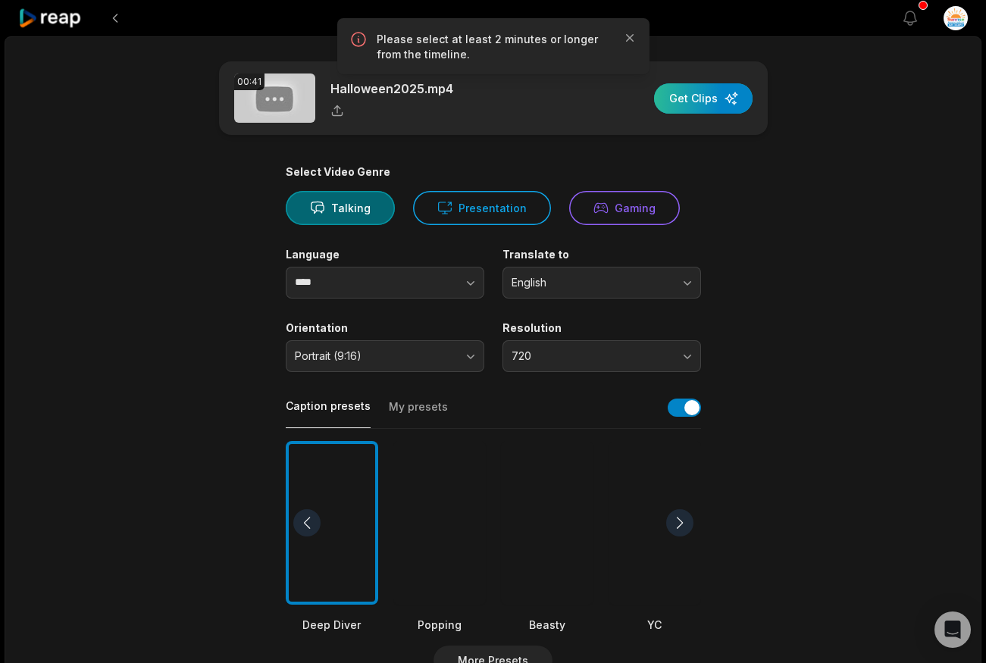
click at [711, 101] on div "button" at bounding box center [703, 98] width 99 height 30
click at [710, 101] on div "button" at bounding box center [703, 98] width 99 height 30
click at [709, 99] on div "button" at bounding box center [703, 98] width 99 height 30
click at [330, 107] on icon at bounding box center [337, 111] width 14 height 14
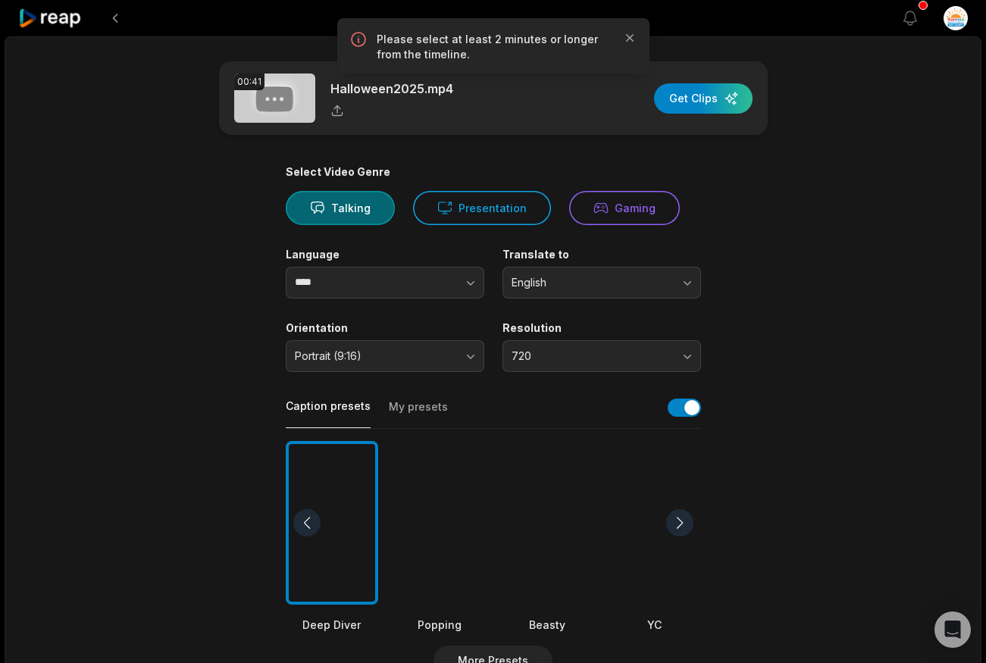
click at [334, 109] on icon at bounding box center [337, 111] width 14 height 14
click at [630, 42] on icon "button" at bounding box center [629, 37] width 15 height 15
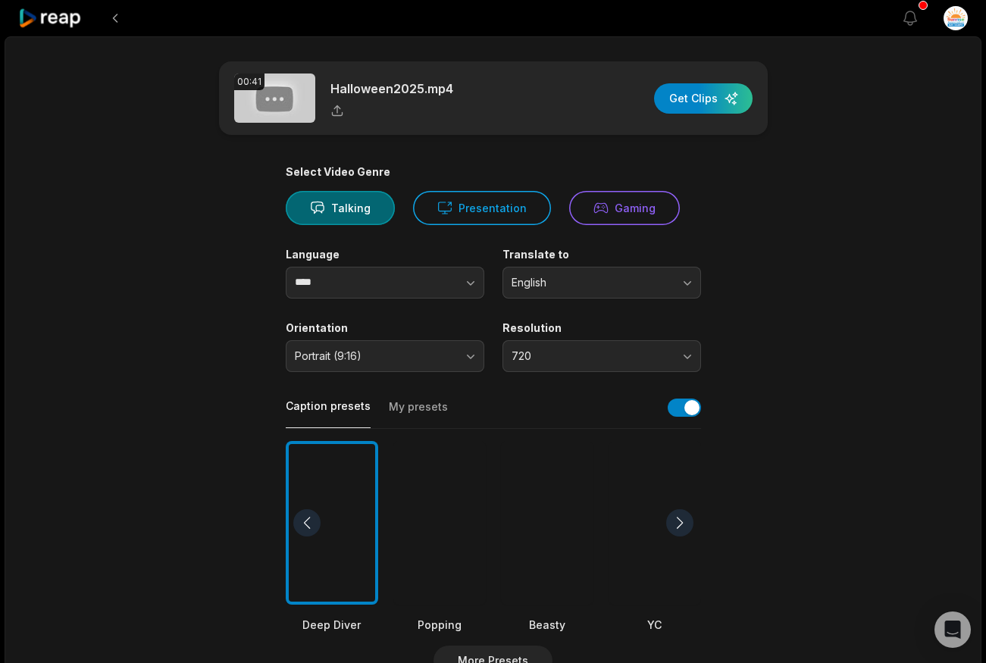
click at [340, 106] on icon at bounding box center [337, 111] width 14 height 14
click at [339, 109] on icon at bounding box center [337, 111] width 14 height 14
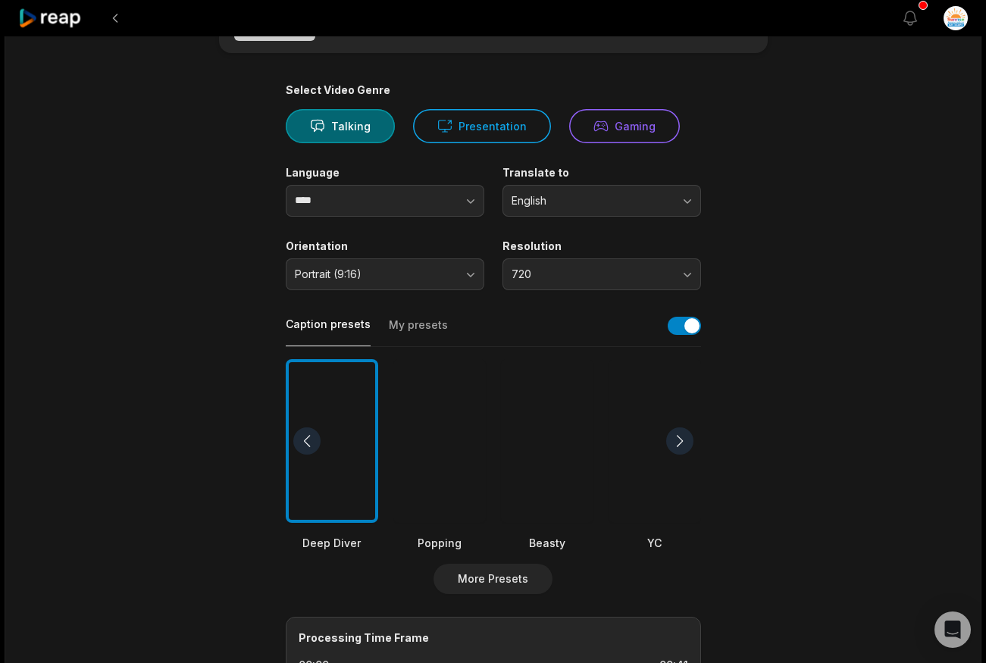
scroll to position [262, 0]
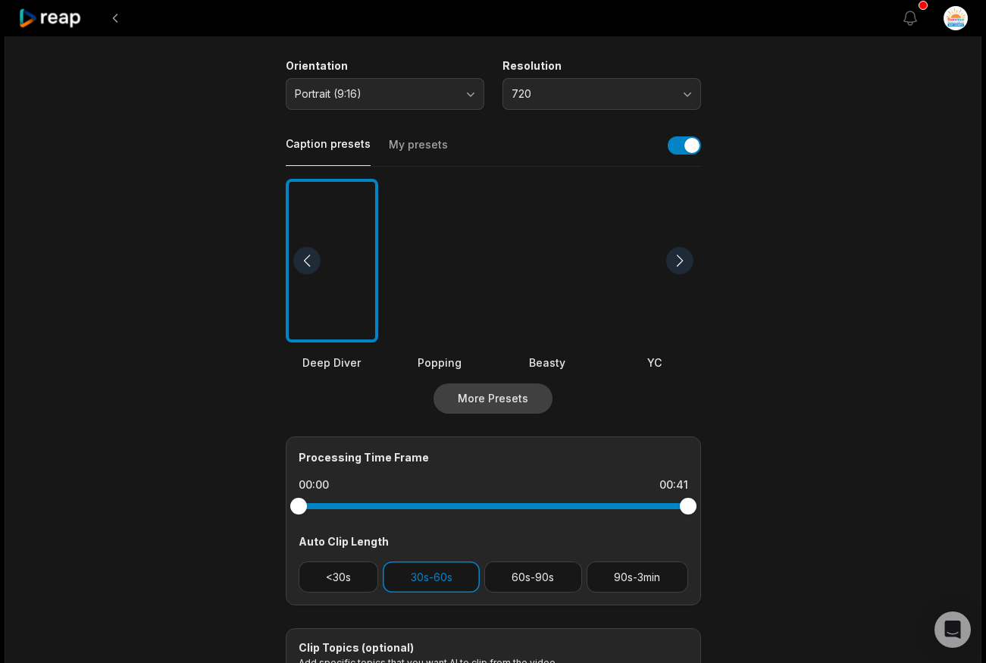
click at [461, 391] on button "More Presets" at bounding box center [492, 398] width 119 height 30
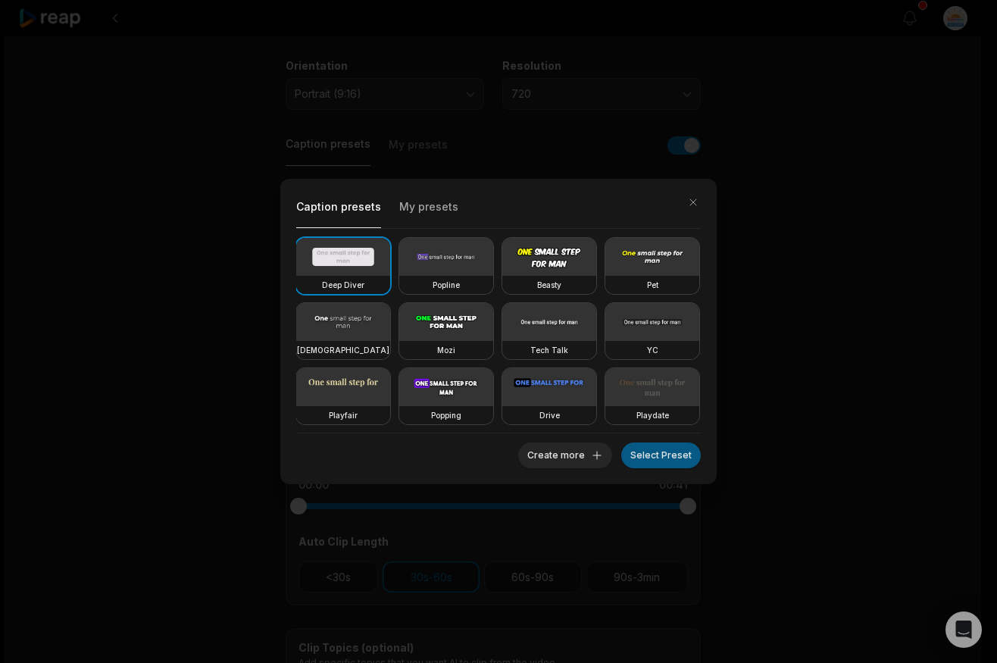
click at [668, 455] on button "Select Preset" at bounding box center [661, 456] width 80 height 26
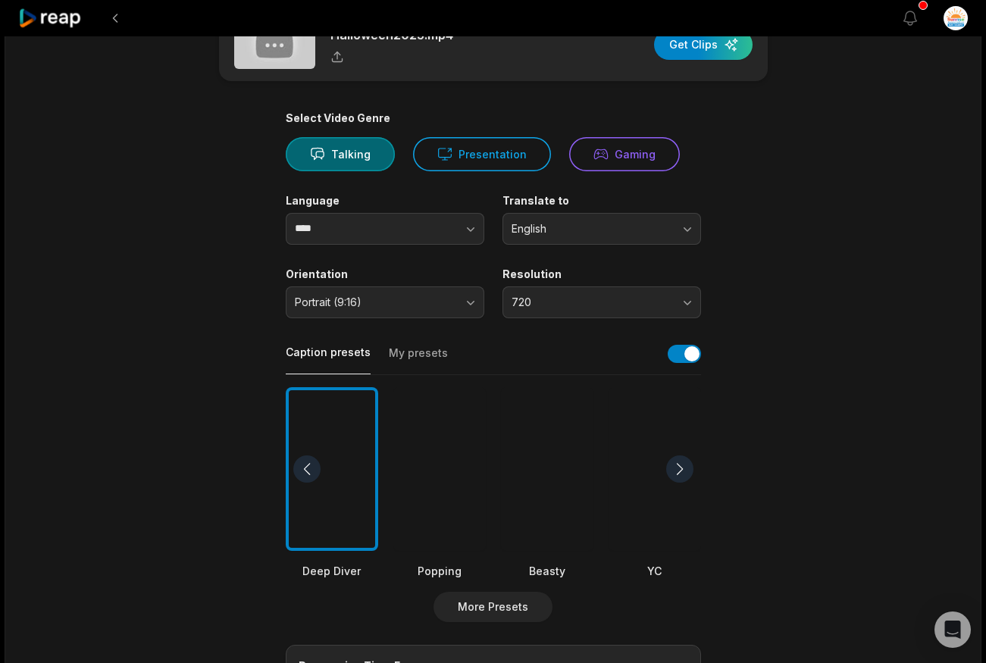
scroll to position [0, 0]
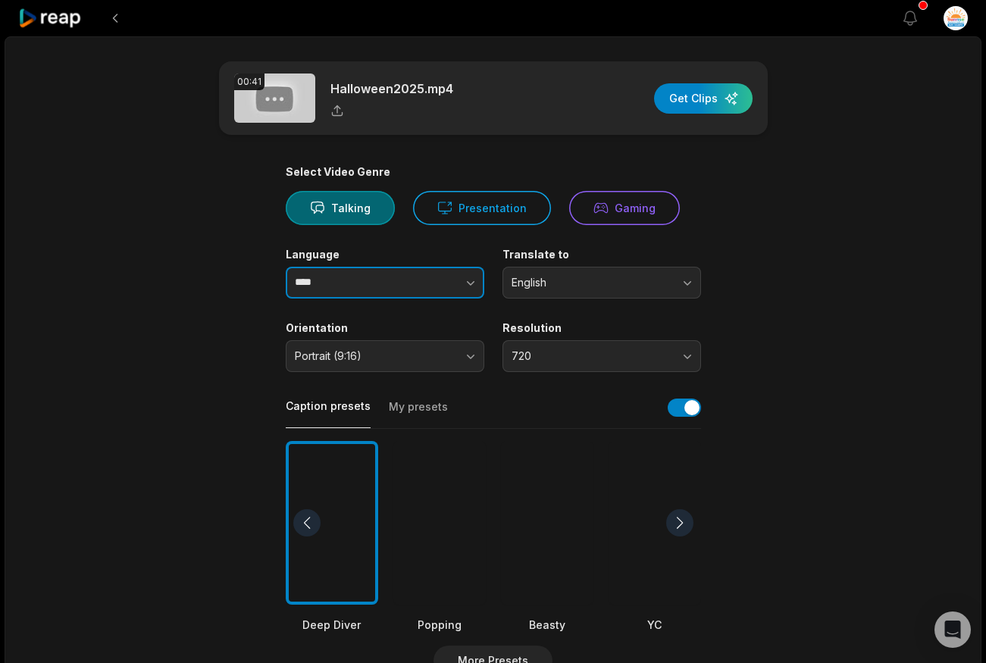
click at [360, 285] on input "****" at bounding box center [385, 283] width 199 height 32
click at [431, 282] on button "button" at bounding box center [440, 283] width 86 height 32
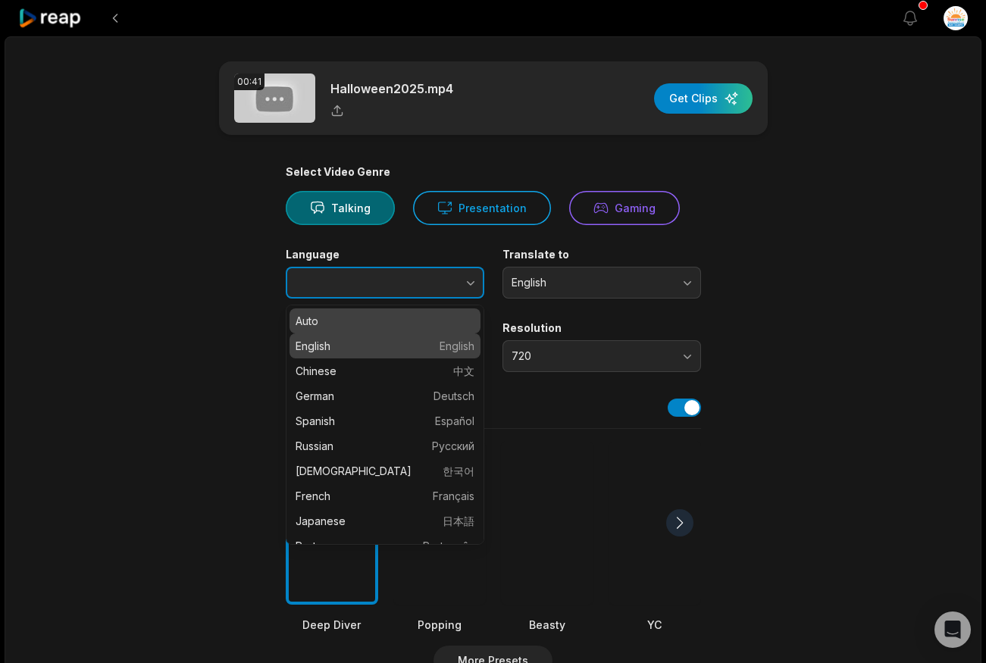
type input "*******"
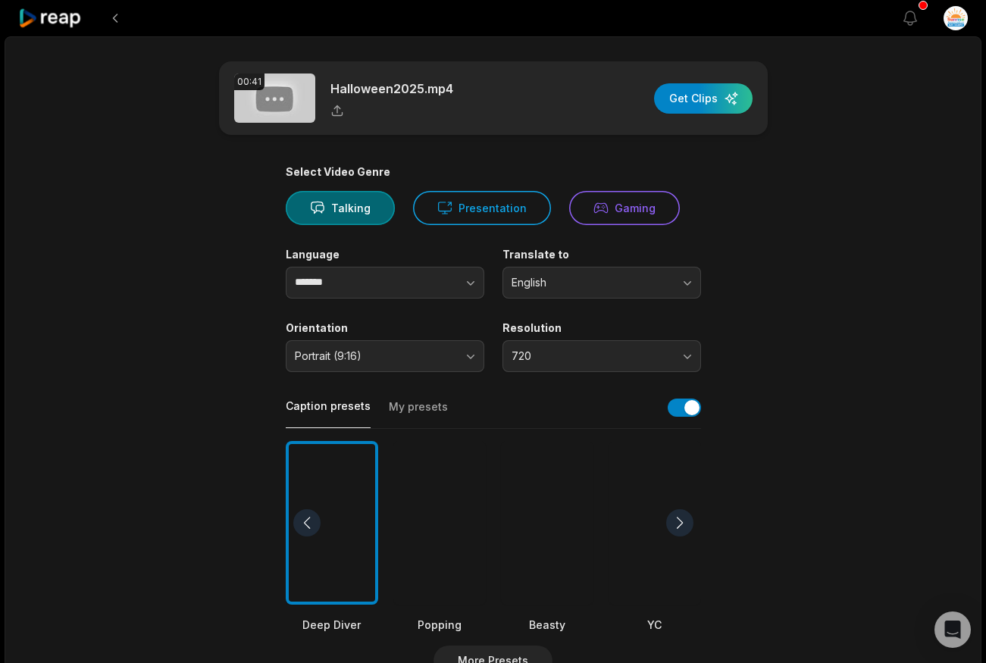
click at [686, 116] on div "00:41 Halloween2025.mp4 Get Clips" at bounding box center [493, 98] width 549 height 74
click at [690, 106] on div "button" at bounding box center [703, 98] width 99 height 30
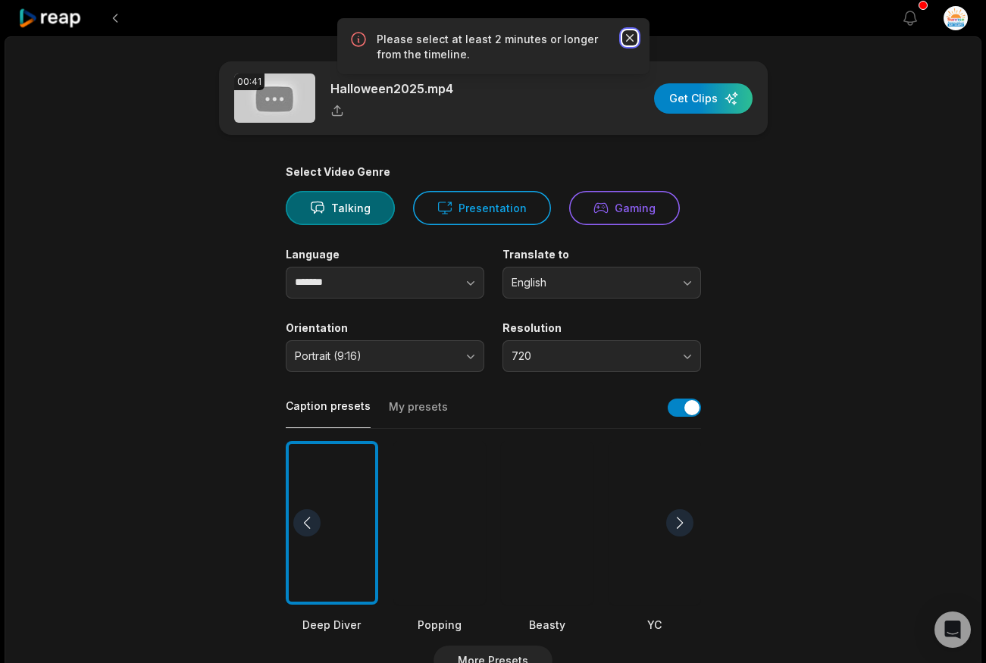
click at [628, 36] on icon "button" at bounding box center [629, 38] width 8 height 8
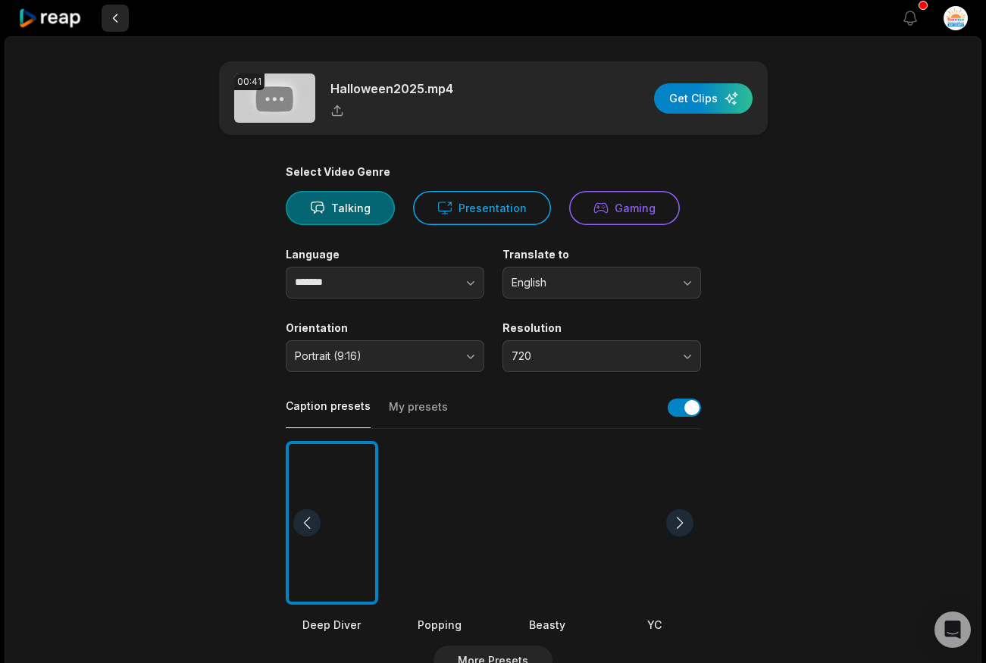
click at [106, 22] on button at bounding box center [115, 18] width 27 height 27
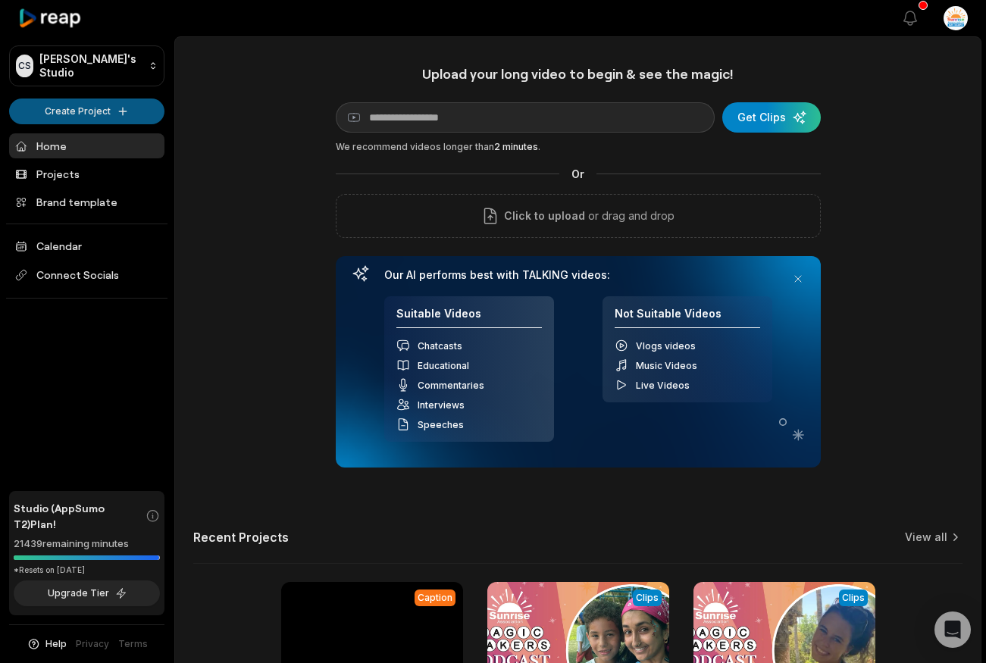
click at [93, 114] on html "CS Chris's Studio Create Project Home Projects Brand template Calendar Connect …" at bounding box center [493, 331] width 986 height 663
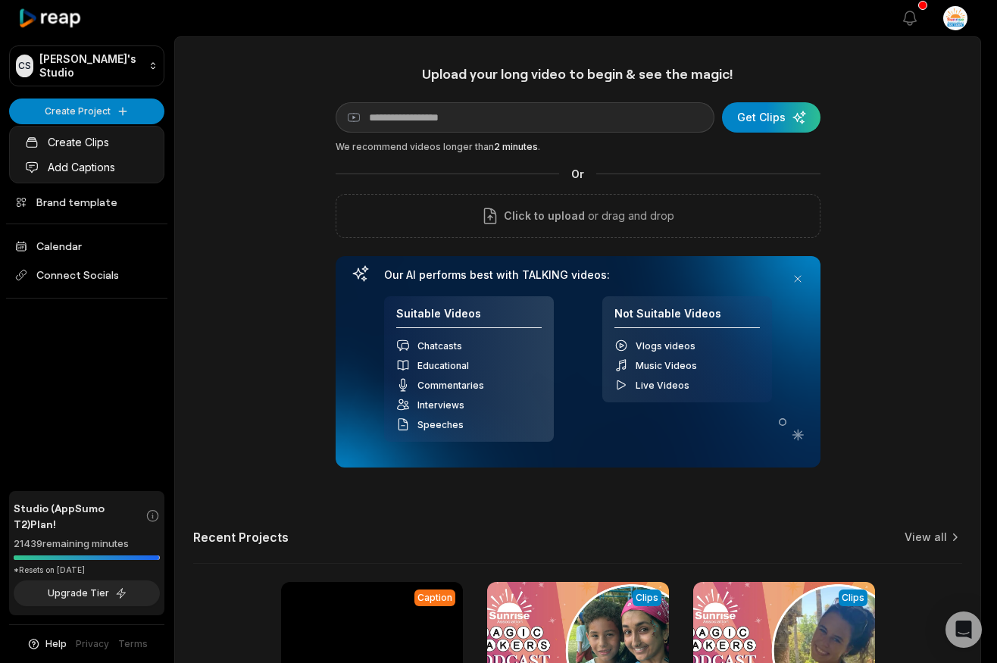
click at [415, 136] on html "CS Chris's Studio Create Project Home Projects Brand template Calendar Connect …" at bounding box center [498, 331] width 997 height 663
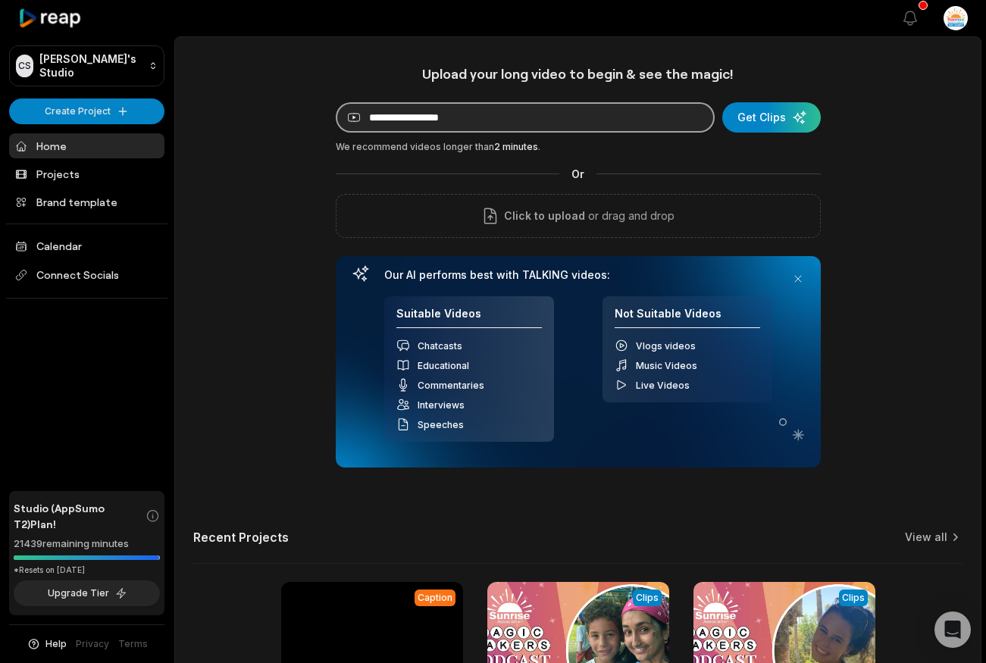
click at [398, 106] on input at bounding box center [525, 117] width 379 height 30
paste input "**********"
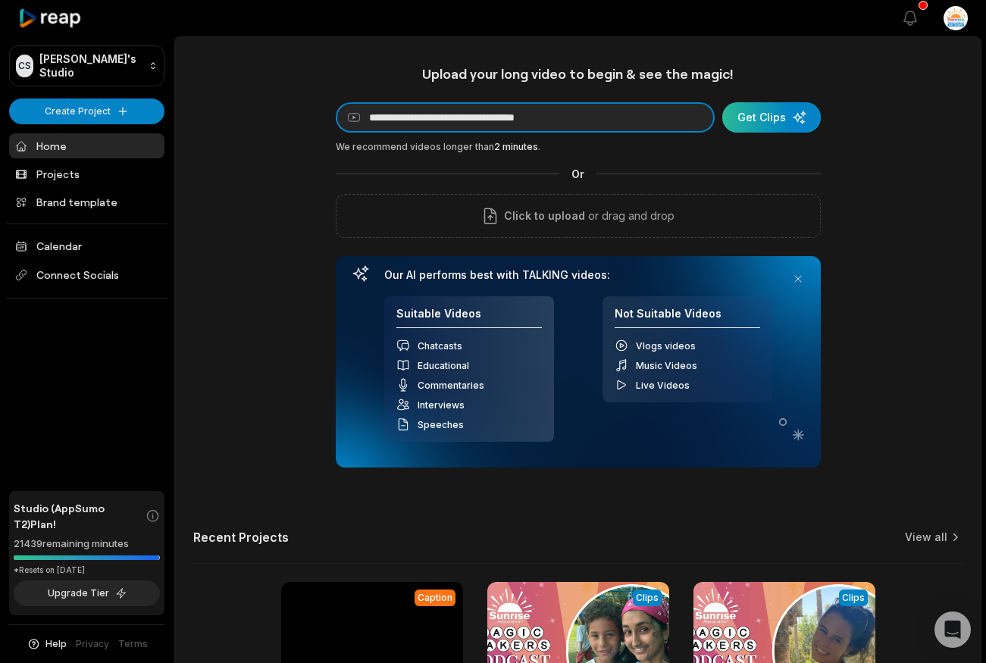
type input "**********"
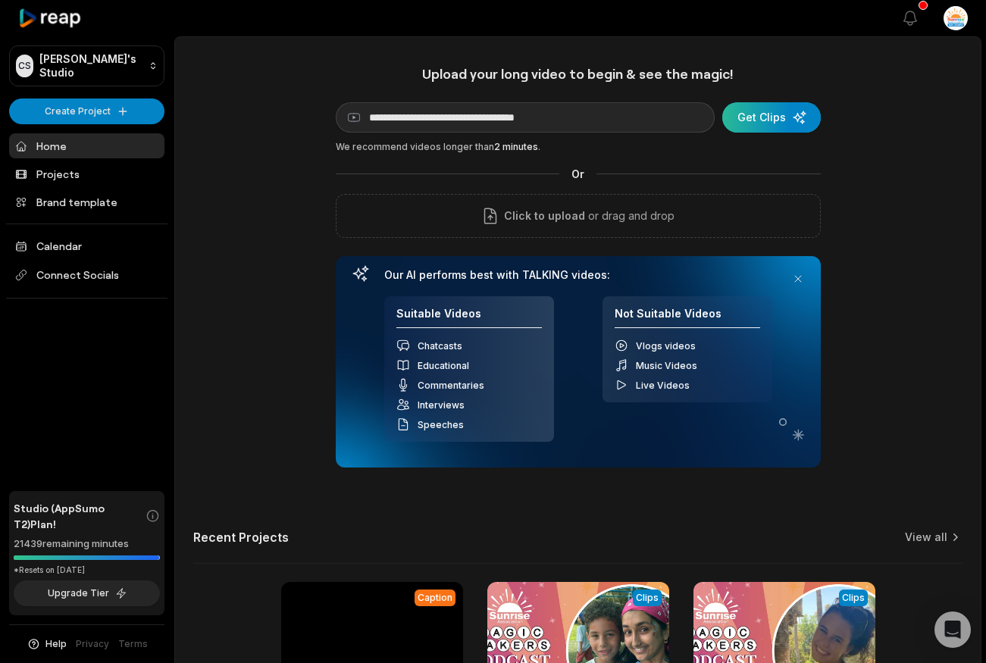
click at [801, 118] on div "submit" at bounding box center [771, 117] width 99 height 30
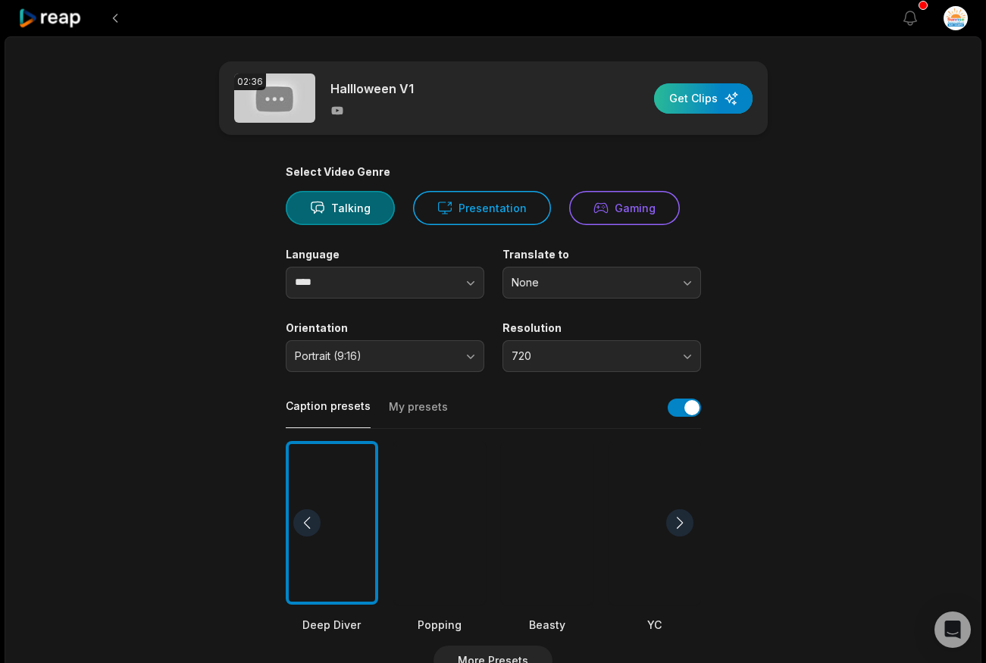
click at [699, 97] on div "button" at bounding box center [703, 98] width 99 height 30
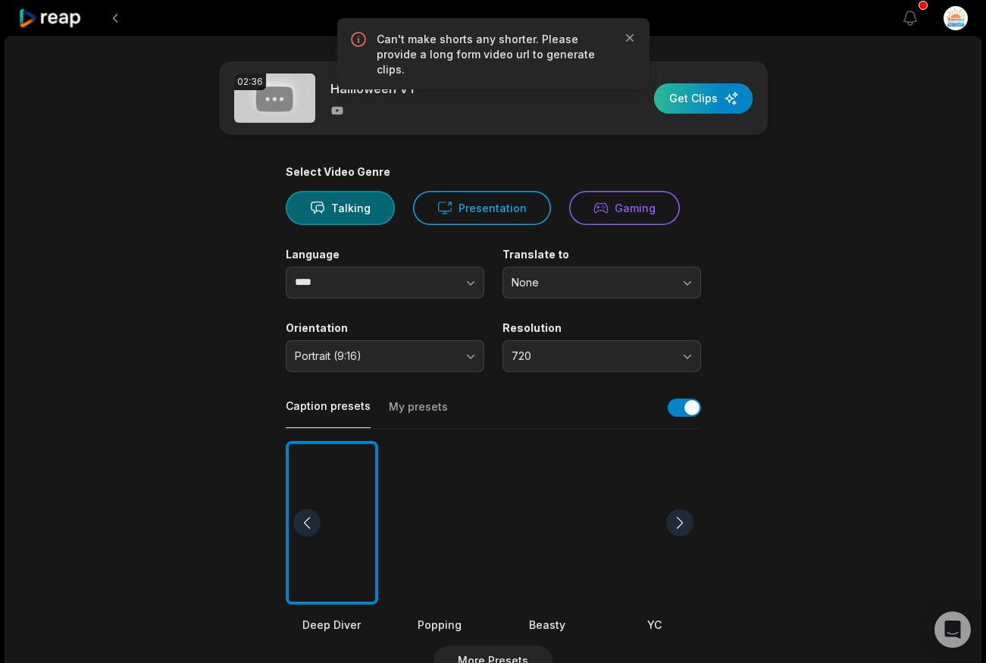
click at [699, 97] on div "button" at bounding box center [703, 98] width 99 height 30
click at [627, 39] on icon "button" at bounding box center [629, 38] width 8 height 8
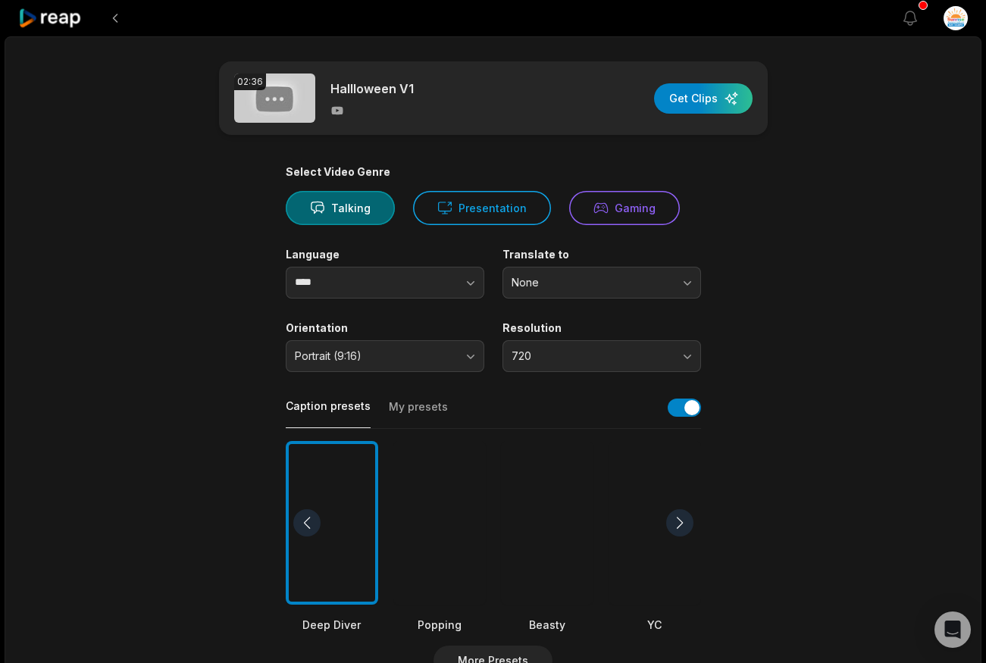
click at [693, 116] on div "02:36 Hallloween V1 Get Clips" at bounding box center [493, 98] width 549 height 74
click at [690, 105] on div "button" at bounding box center [703, 98] width 99 height 30
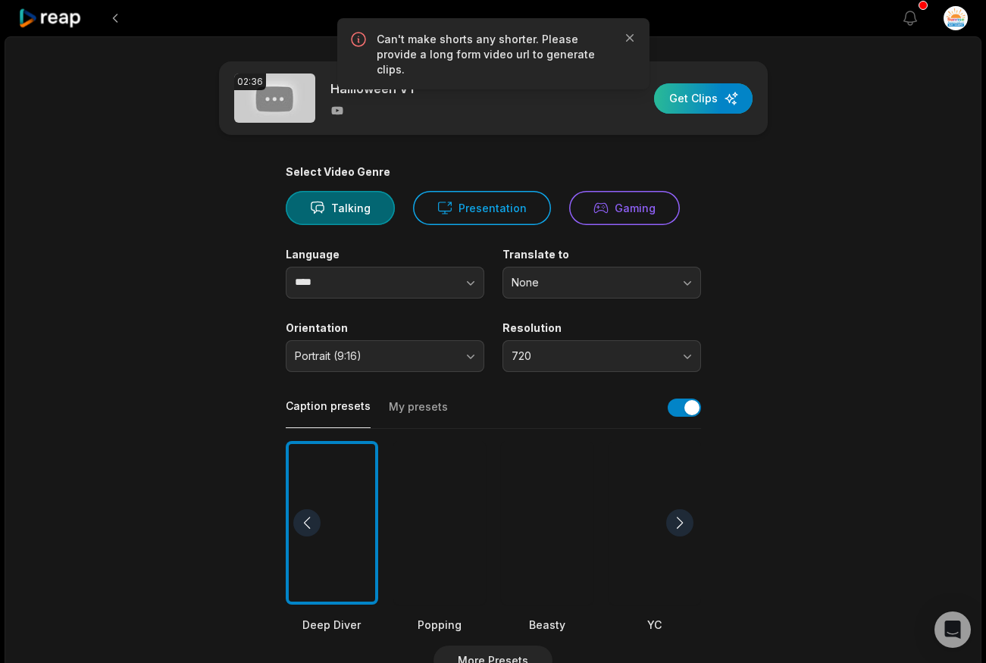
click at [690, 105] on div "button" at bounding box center [703, 98] width 99 height 30
click at [693, 105] on div "button" at bounding box center [703, 98] width 99 height 30
click at [692, 105] on div "button" at bounding box center [703, 98] width 99 height 30
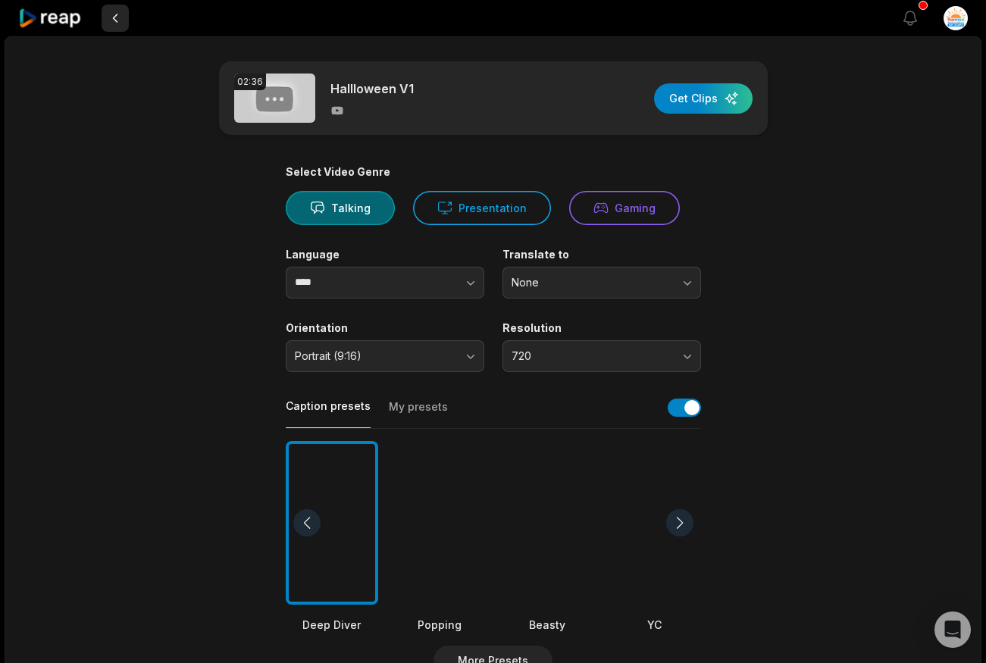
click at [114, 24] on button at bounding box center [115, 18] width 27 height 27
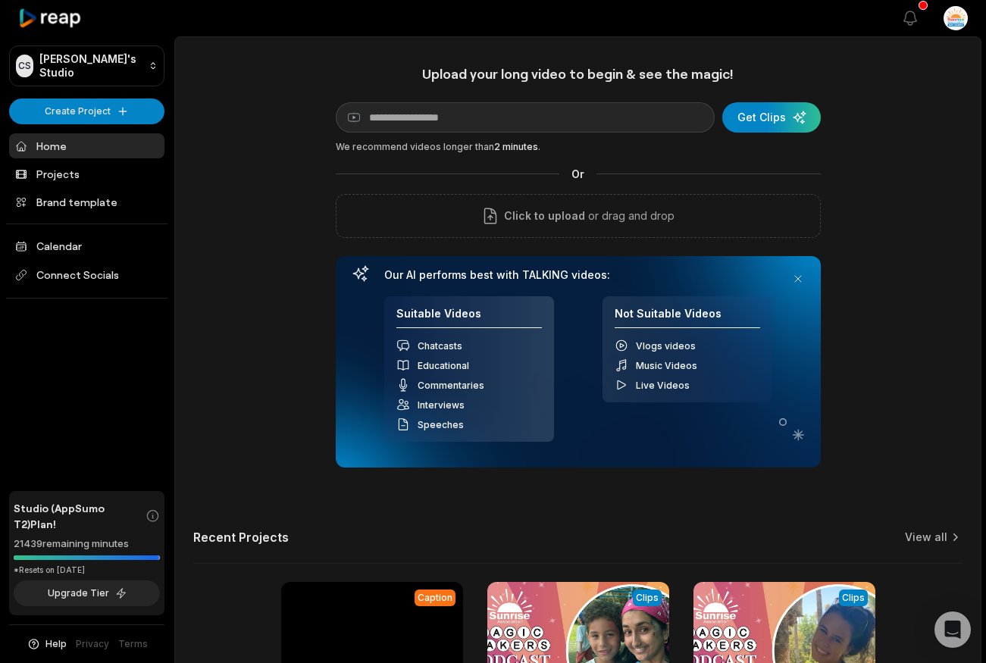
click at [396, 101] on div "Upload your long video to begin & see the magic! YouTube link Get Clips We reco…" at bounding box center [578, 266] width 485 height 402
click at [396, 114] on input at bounding box center [525, 117] width 379 height 30
paste input "**********"
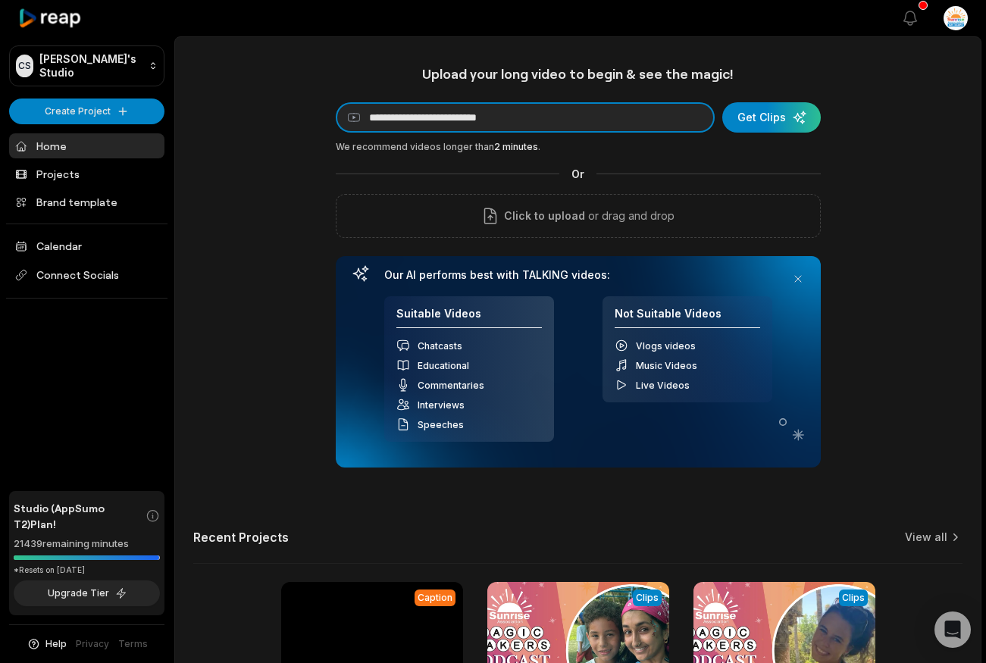
type input "**********"
click at [722, 102] on button "Get Clips" at bounding box center [771, 117] width 99 height 30
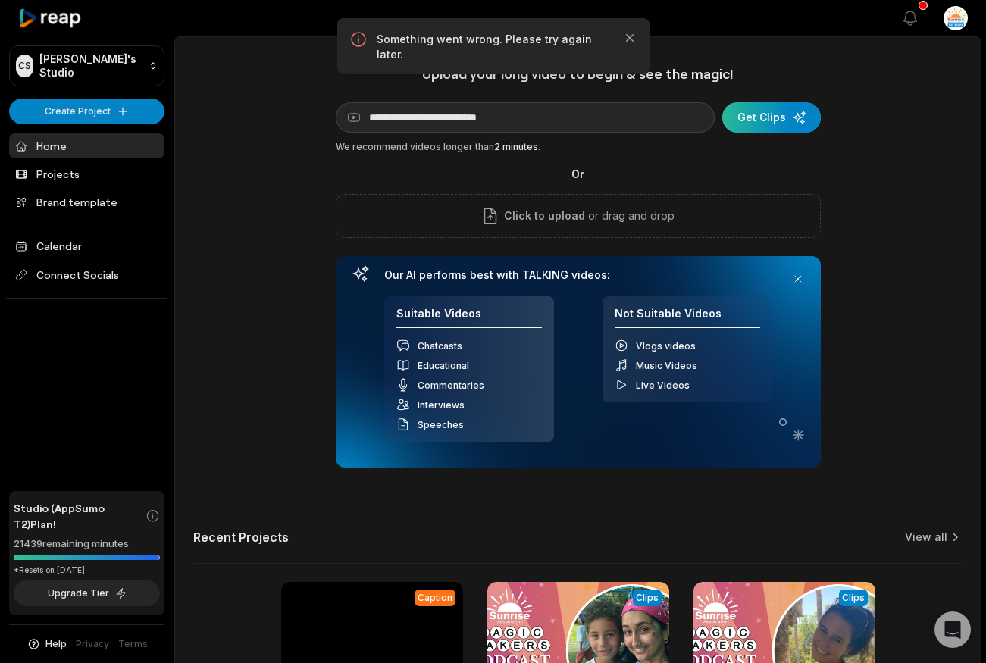
click at [752, 108] on div "submit" at bounding box center [771, 117] width 99 height 30
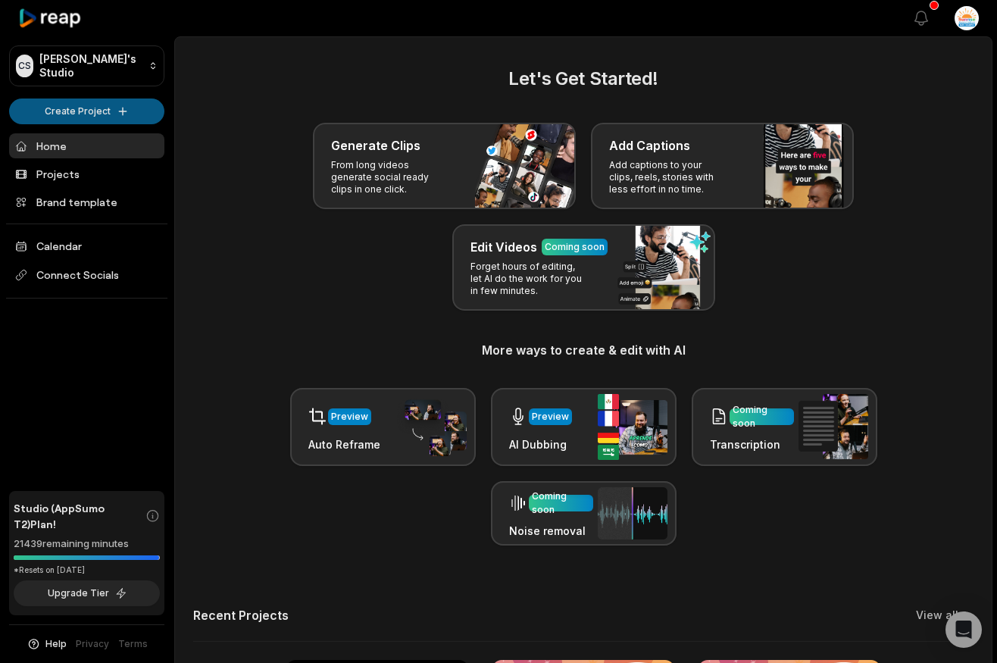
click at [114, 101] on html "CS [PERSON_NAME]'s Studio Create Project Home Projects Brand template Calendar …" at bounding box center [498, 331] width 997 height 663
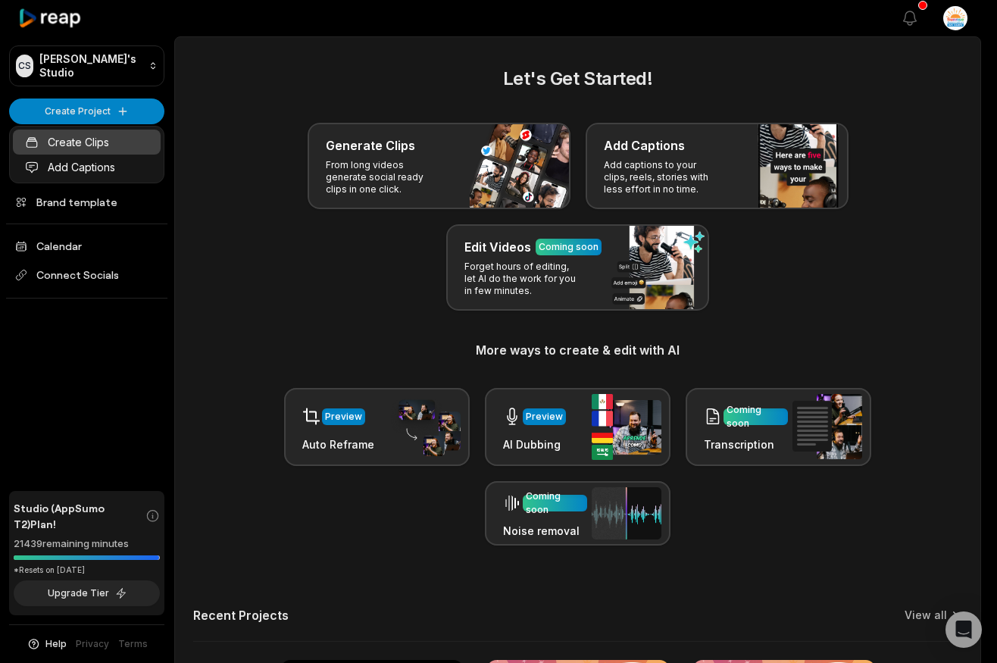
click at [109, 139] on link "Create Clips" at bounding box center [87, 142] width 148 height 25
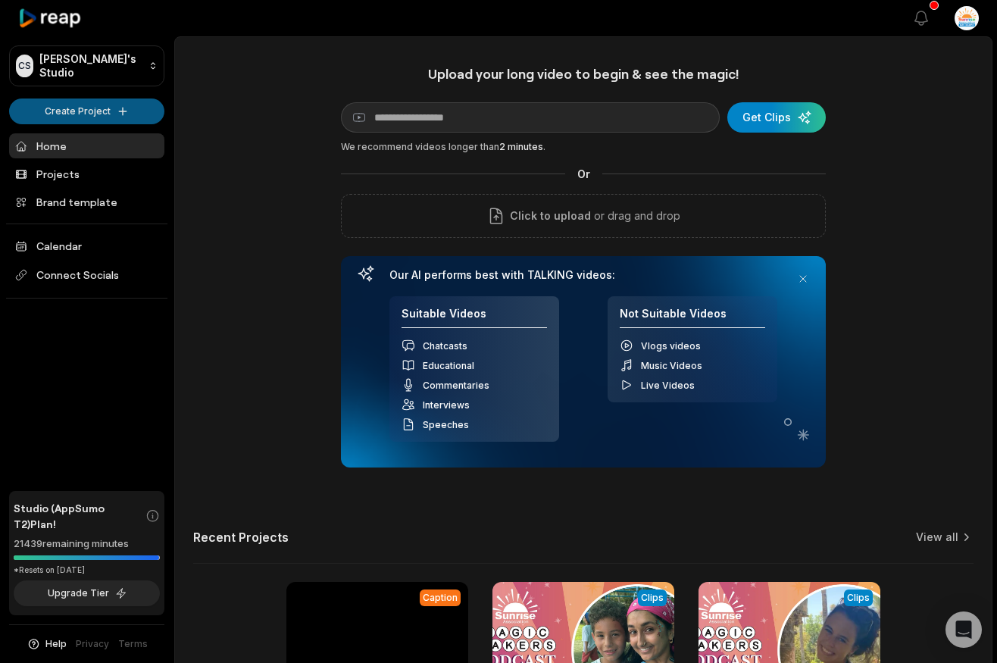
click at [95, 117] on html "CS Chris's Studio Create Project Home Projects Brand template Calendar Connect …" at bounding box center [498, 331] width 997 height 663
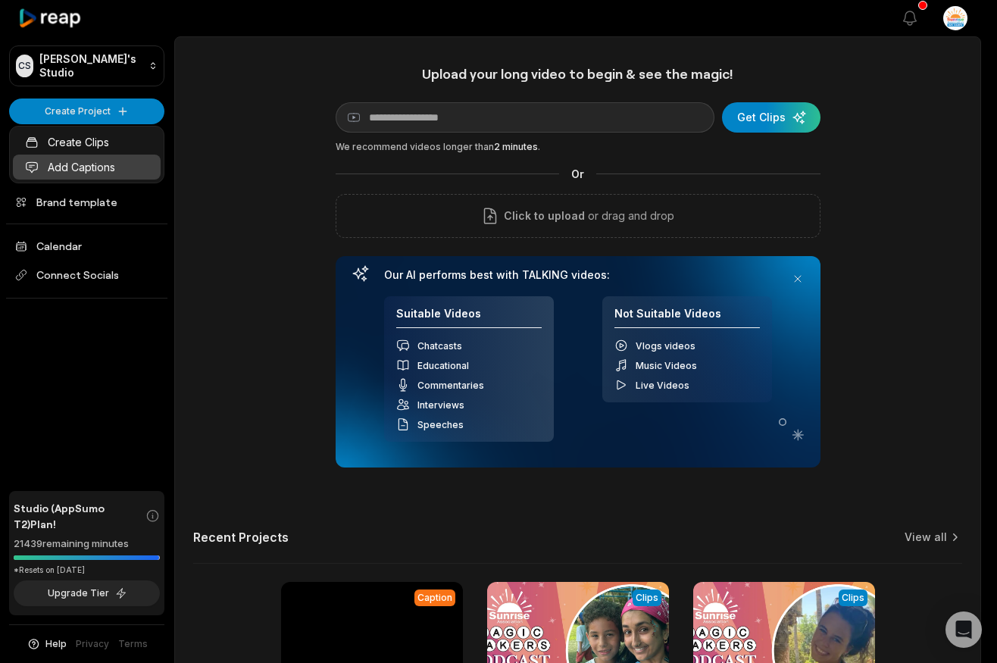
click at [91, 171] on link "Add Captions" at bounding box center [87, 167] width 148 height 25
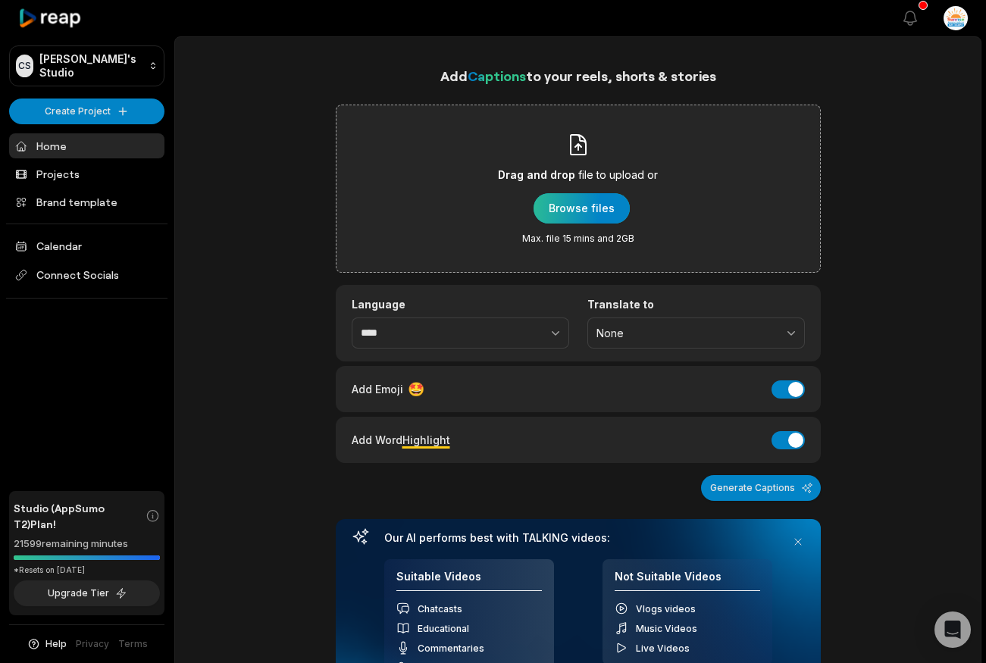
click at [599, 205] on div "button" at bounding box center [581, 208] width 96 height 30
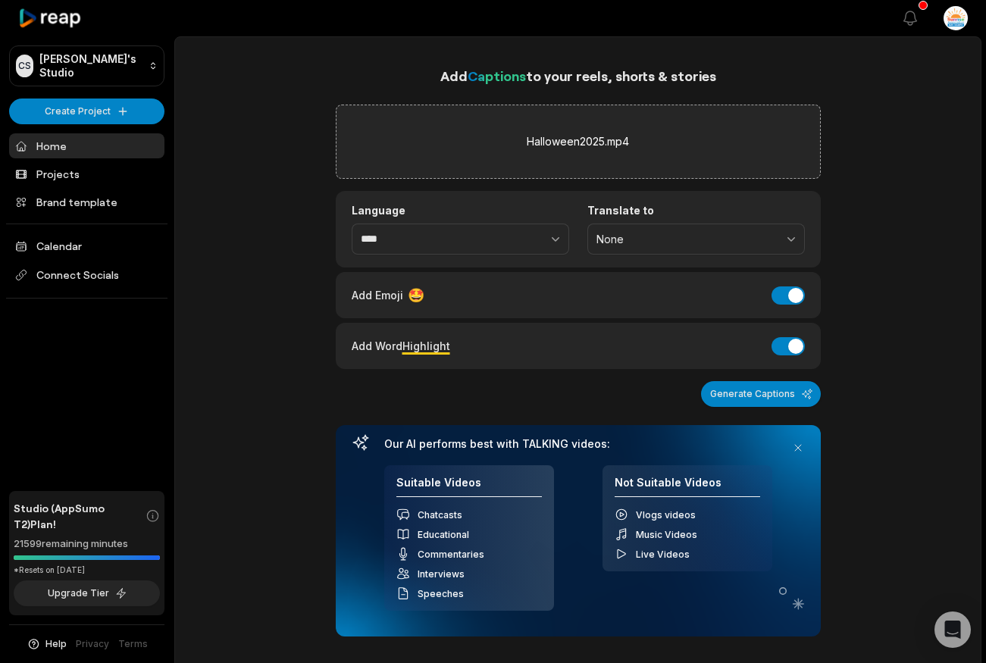
click at [690, 293] on div "Add Emoji 🤩 Add Emoji" at bounding box center [578, 295] width 453 height 20
click at [748, 393] on button "Generate Captions" at bounding box center [761, 394] width 120 height 26
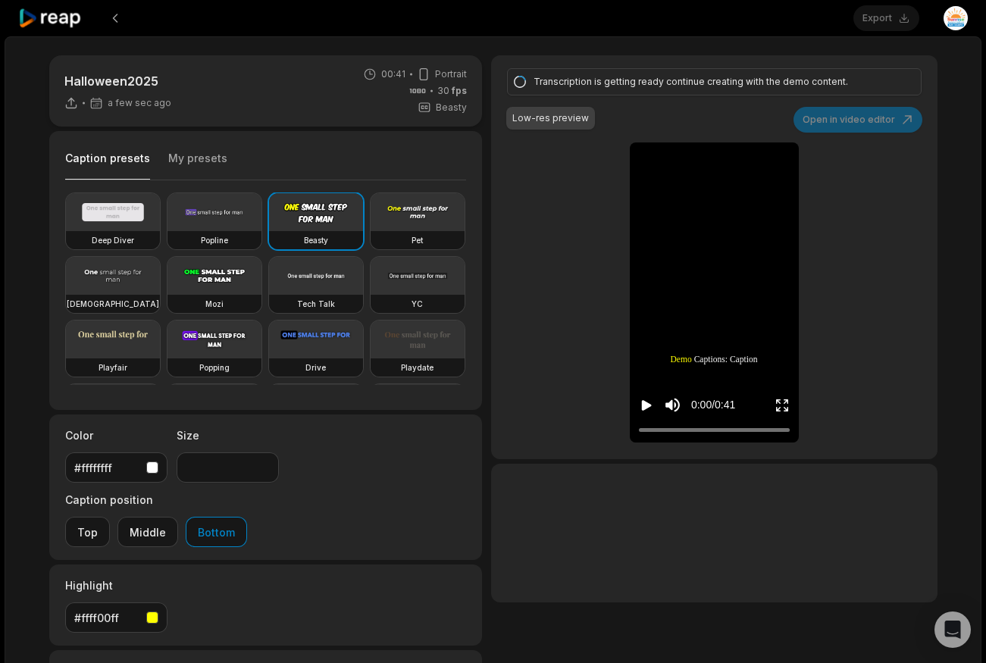
click at [641, 402] on icon "Play video" at bounding box center [646, 405] width 15 height 15
click at [641, 402] on icon "Pause video" at bounding box center [646, 405] width 15 height 15
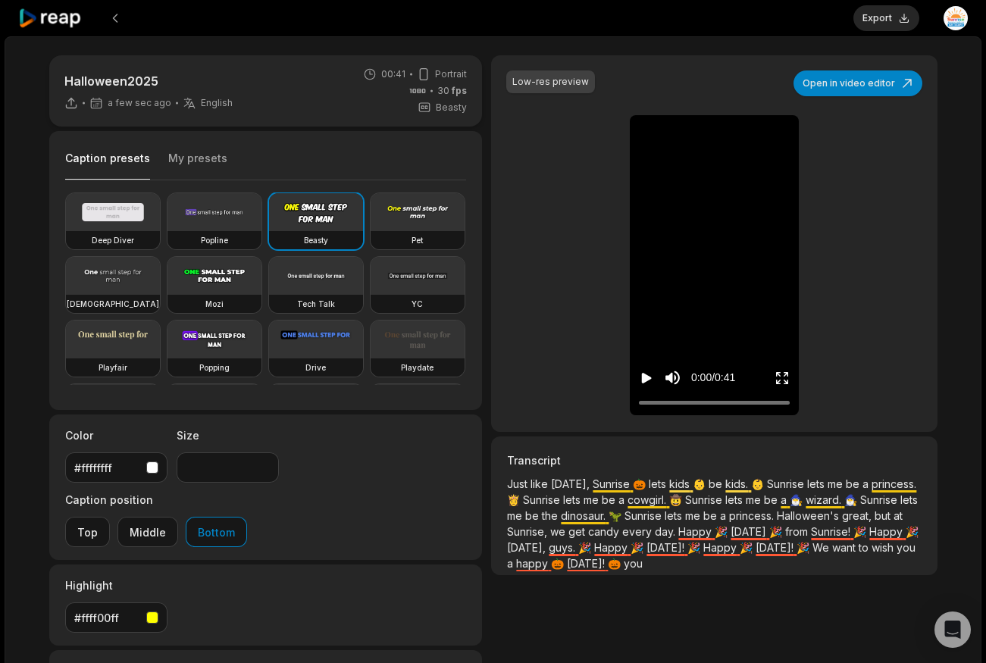
drag, startPoint x: 640, startPoint y: 402, endPoint x: 626, endPoint y: 393, distance: 16.6
click at [616, 402] on div "Low-res preview Open in video editor 🎃 Just Just like like [DATE], [DATE], Sunr…" at bounding box center [714, 243] width 446 height 377
click at [646, 375] on icon "Play video" at bounding box center [647, 378] width 10 height 11
click at [639, 364] on button "Pause video" at bounding box center [646, 378] width 15 height 28
click at [649, 376] on icon "Play video" at bounding box center [646, 378] width 15 height 15
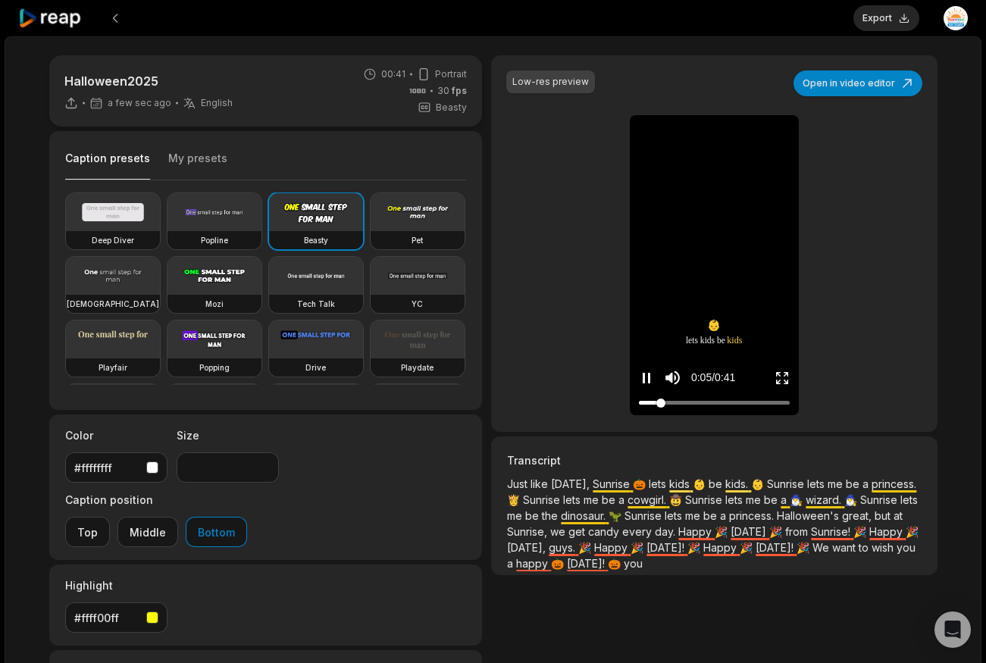
click at [639, 364] on button "Pause video" at bounding box center [646, 378] width 15 height 28
drag, startPoint x: 655, startPoint y: 402, endPoint x: 646, endPoint y: 404, distance: 8.6
click at [646, 404] on div at bounding box center [714, 403] width 151 height 10
click at [646, 381] on icon "Play video" at bounding box center [646, 378] width 15 height 15
click at [646, 381] on icon "Pause video" at bounding box center [646, 378] width 15 height 15
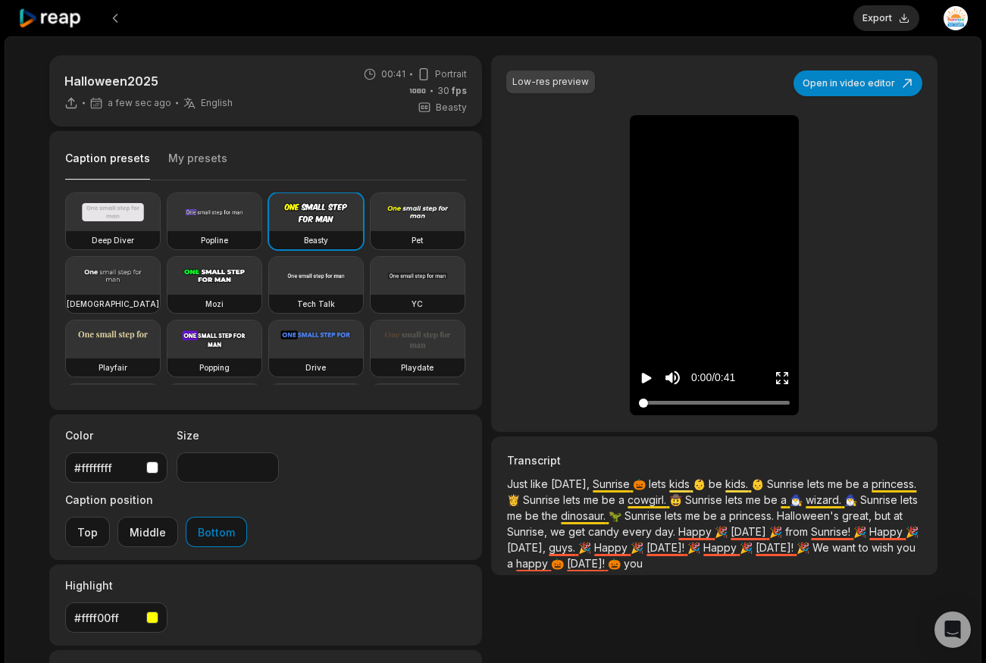
drag, startPoint x: 649, startPoint y: 403, endPoint x: 638, endPoint y: 407, distance: 12.0
click at [639, 407] on div at bounding box center [714, 403] width 151 height 10
click at [643, 378] on icon "Play video" at bounding box center [647, 378] width 10 height 11
click at [643, 378] on icon "Pause video" at bounding box center [644, 378] width 2 height 11
click at [702, 339] on div "0:03 / 0:41" at bounding box center [714, 374] width 169 height 82
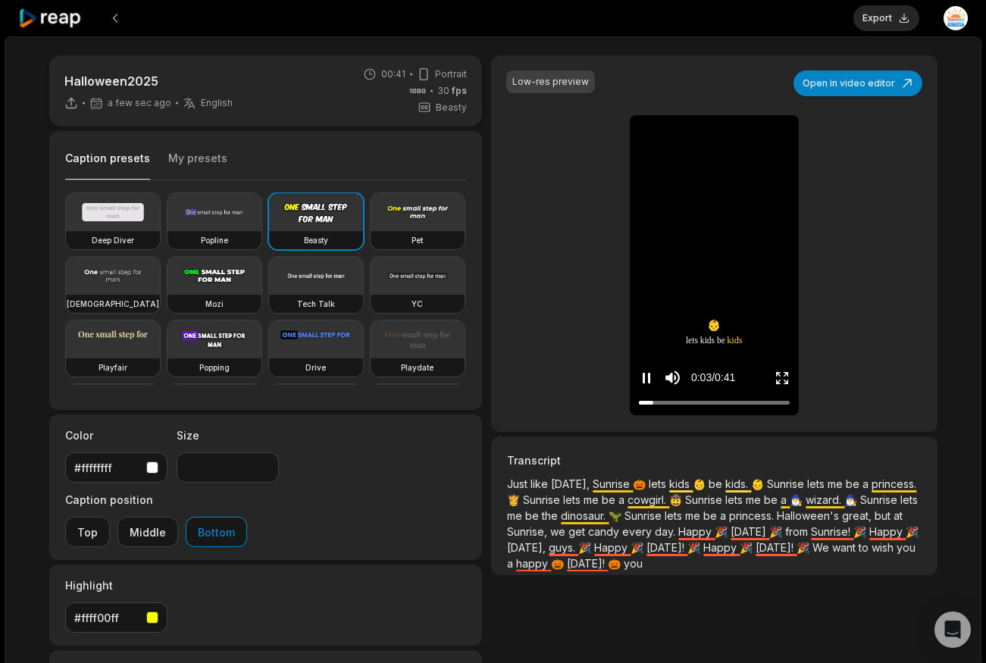
click at [721, 333] on span "be" at bounding box center [721, 339] width 8 height 13
drag, startPoint x: 655, startPoint y: 404, endPoint x: 606, endPoint y: 403, distance: 49.3
click at [591, 417] on div "Low-res preview Open in video editor 🎃 Just Just like like [DATE], [DATE], Sunr…" at bounding box center [714, 243] width 446 height 377
click at [639, 380] on icon "Play video" at bounding box center [646, 378] width 15 height 15
drag, startPoint x: 228, startPoint y: 461, endPoint x: 191, endPoint y: 463, distance: 37.2
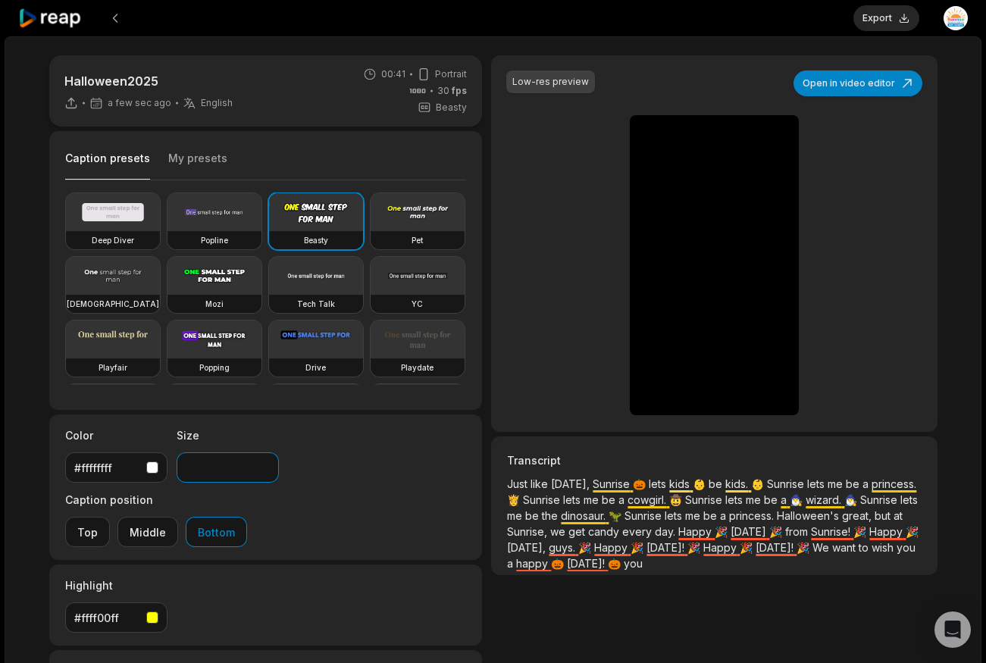
click at [191, 463] on input "**" at bounding box center [228, 467] width 102 height 30
click at [264, 465] on input "**" at bounding box center [228, 467] width 102 height 30
click at [263, 465] on input "**" at bounding box center [228, 467] width 102 height 30
click at [264, 465] on input "**" at bounding box center [228, 467] width 102 height 30
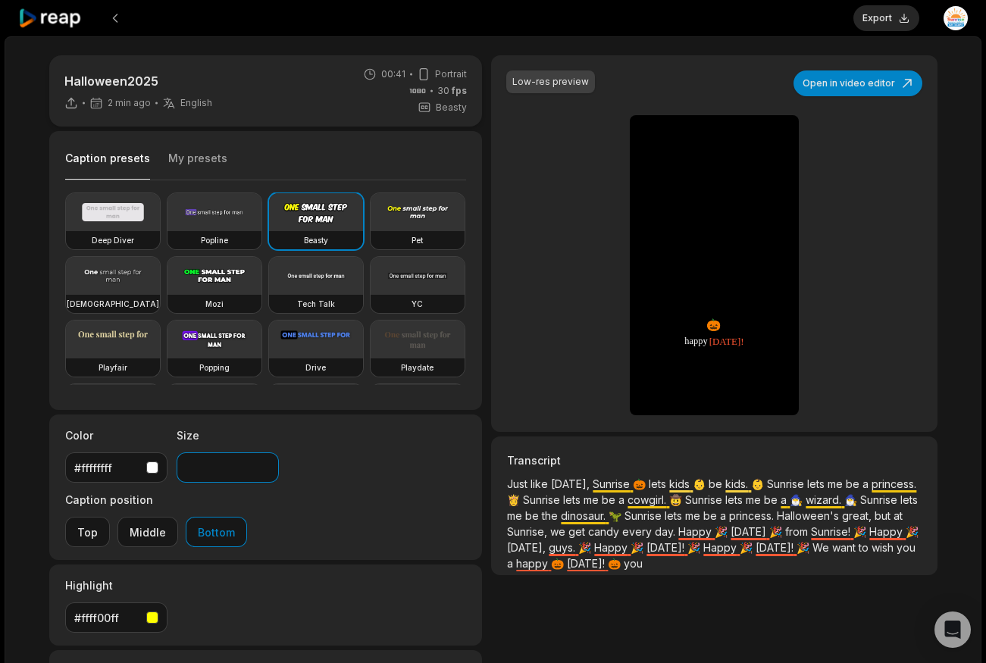
click at [264, 466] on input "**" at bounding box center [228, 467] width 102 height 30
click at [265, 466] on input "**" at bounding box center [228, 467] width 102 height 30
click at [265, 465] on input "**" at bounding box center [228, 467] width 102 height 30
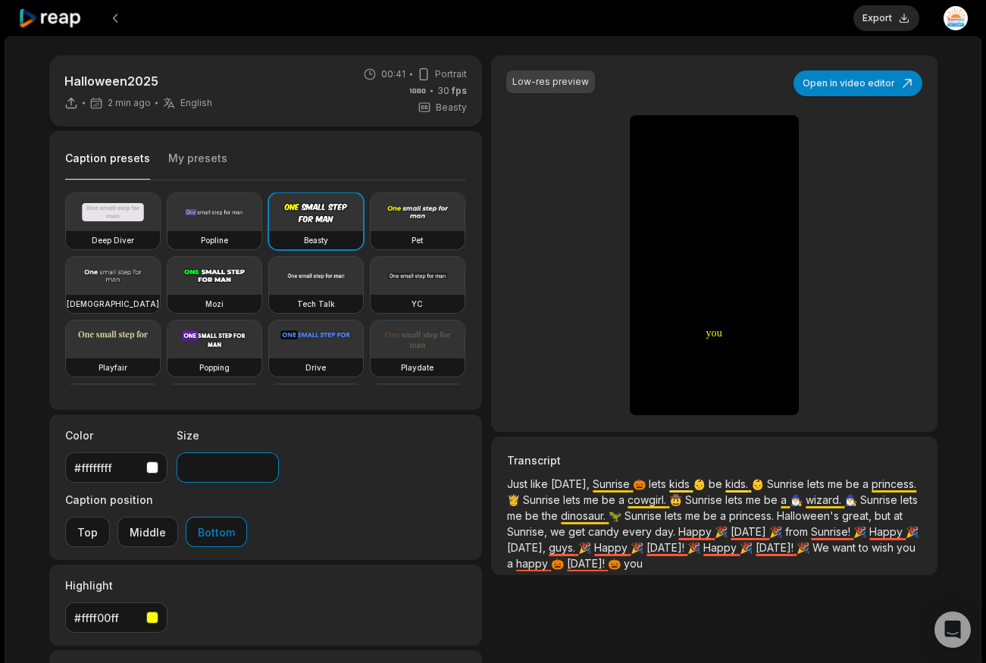
click at [265, 465] on input "**" at bounding box center [228, 467] width 102 height 30
type input "**"
click at [265, 465] on input "**" at bounding box center [228, 467] width 102 height 30
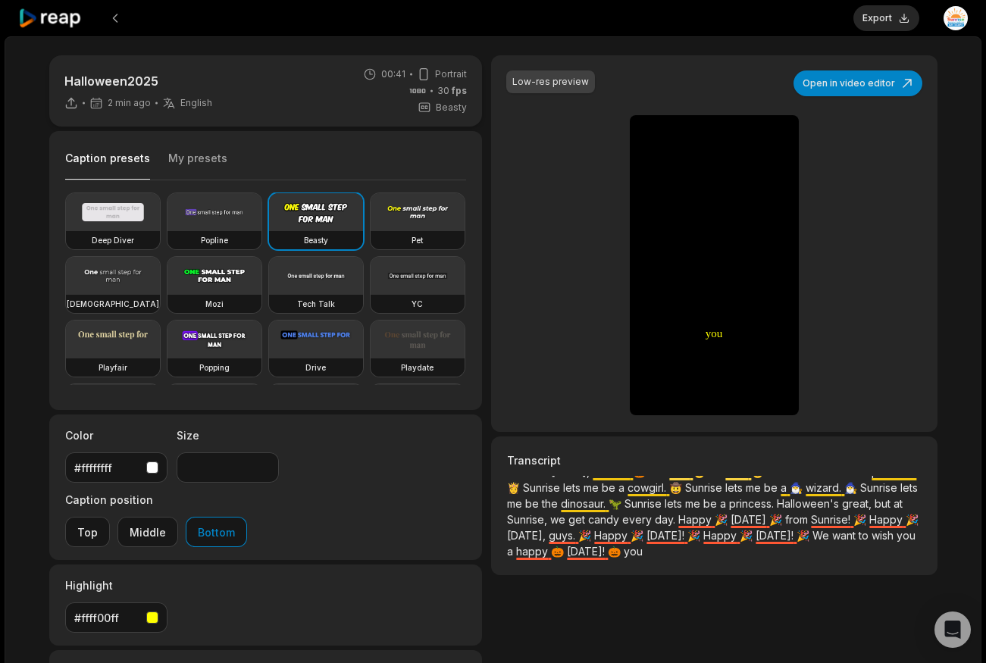
drag, startPoint x: 865, startPoint y: 565, endPoint x: 815, endPoint y: 564, distance: 50.0
click at [816, 566] on p "Just like [DATE], Sunrise 🎃 lets kids 👶 be kids. 👶 Sunrise lets me be a princes…" at bounding box center [714, 523] width 414 height 95
click at [849, 554] on p "Just like [DATE], Sunrise 🎃 lets kids 👶 be kids. 👶 Sunrise lets me be a princes…" at bounding box center [714, 523] width 414 height 95
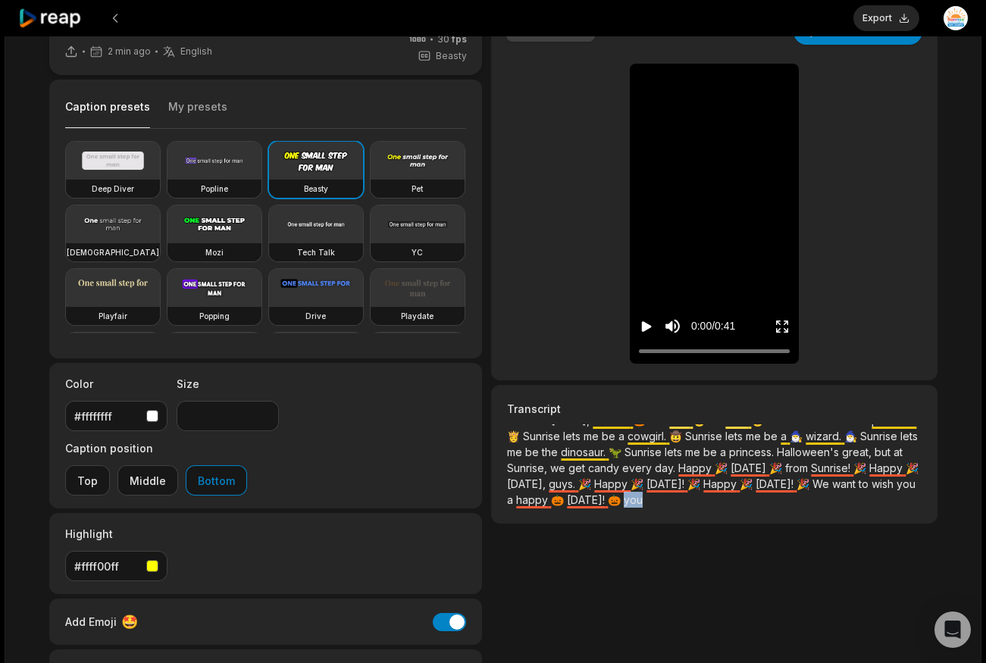
scroll to position [0, 0]
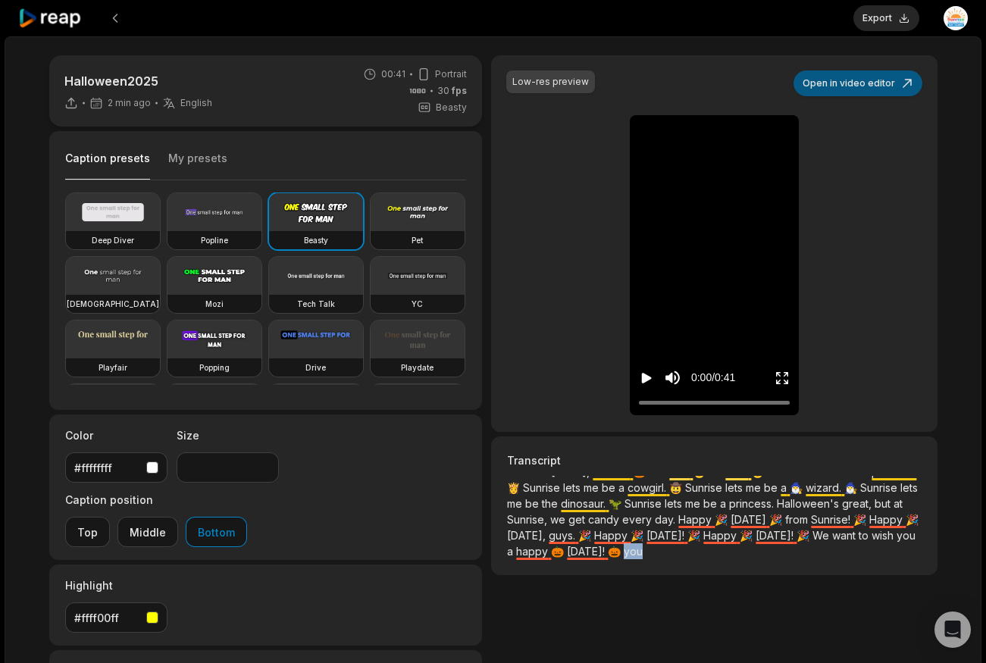
click at [862, 93] on button "Open in video editor" at bounding box center [857, 83] width 129 height 26
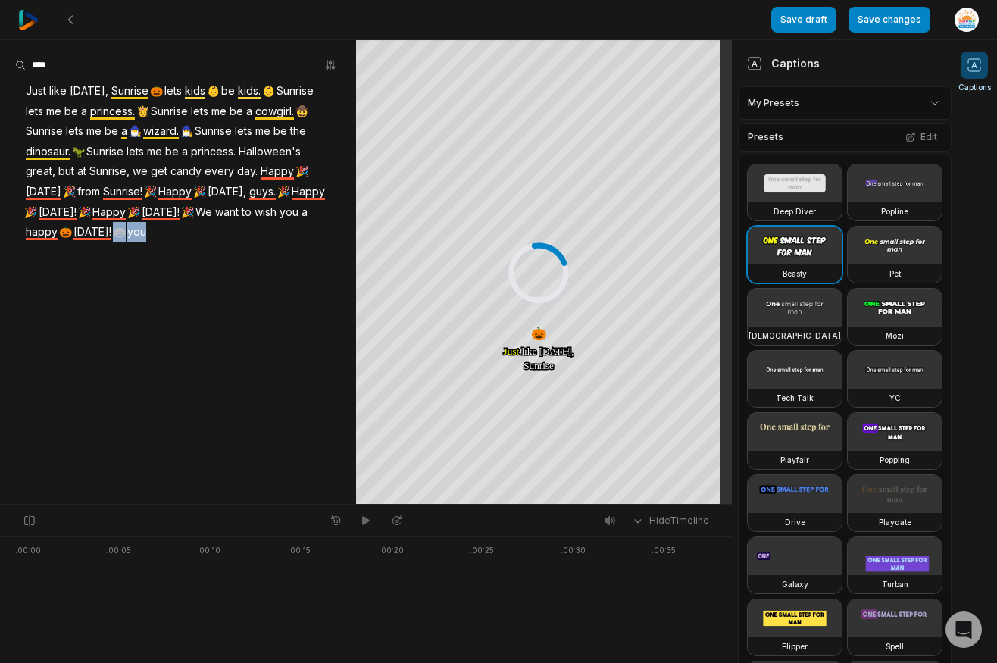
drag, startPoint x: 73, startPoint y: 256, endPoint x: 22, endPoint y: 253, distance: 50.9
click at [22, 242] on div "Just like [DATE], Sunrise 🎃 lets kids 👶 be kids. 👶 Sunrise lets me be a princes…" at bounding box center [178, 161] width 356 height 161
drag, startPoint x: 55, startPoint y: 256, endPoint x: 30, endPoint y: 255, distance: 24.3
click at [30, 242] on div "Just like [DATE], Sunrise 🎃 lets kids 👶 be kids. 👶 Sunrise lets me be a princes…" at bounding box center [178, 161] width 356 height 161
click at [54, 192] on button "Remove caption" at bounding box center [52, 189] width 102 height 20
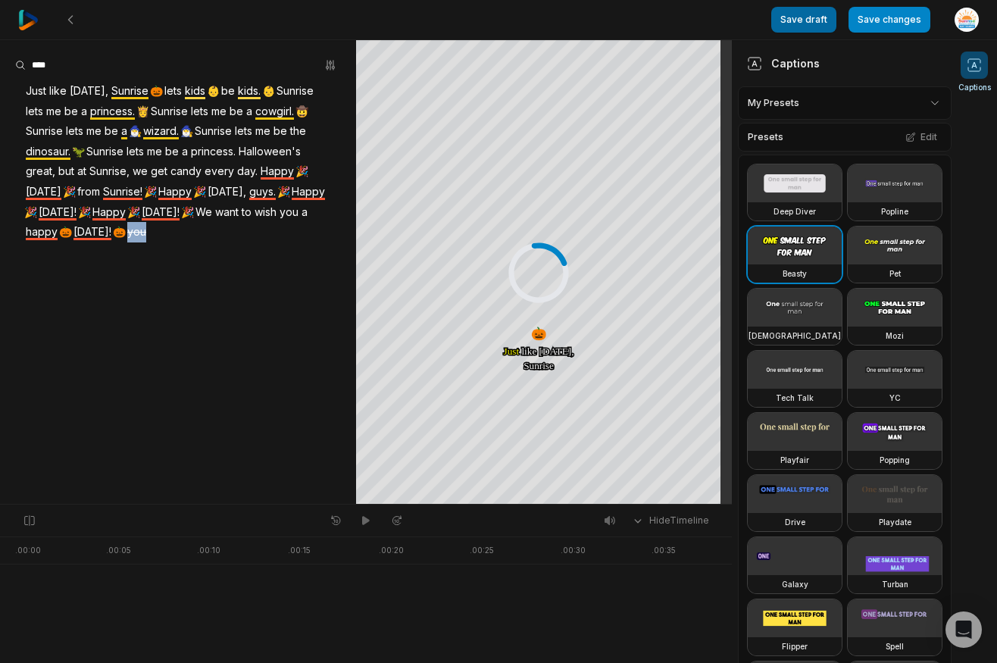
click at [820, 26] on button "Save draft" at bounding box center [803, 20] width 65 height 26
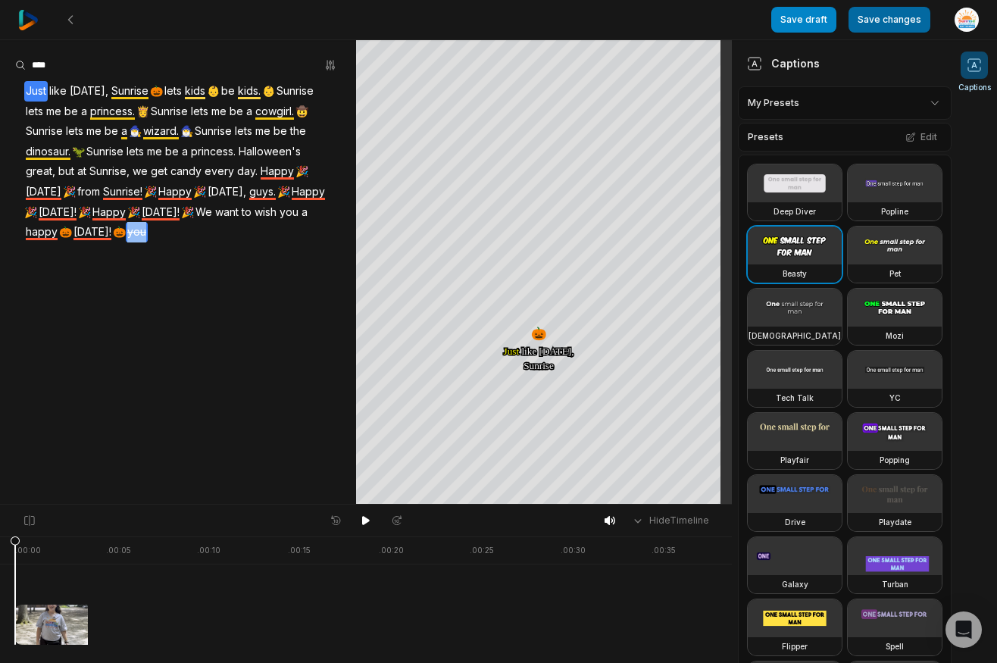
click at [874, 19] on button "Save changes" at bounding box center [890, 20] width 82 height 26
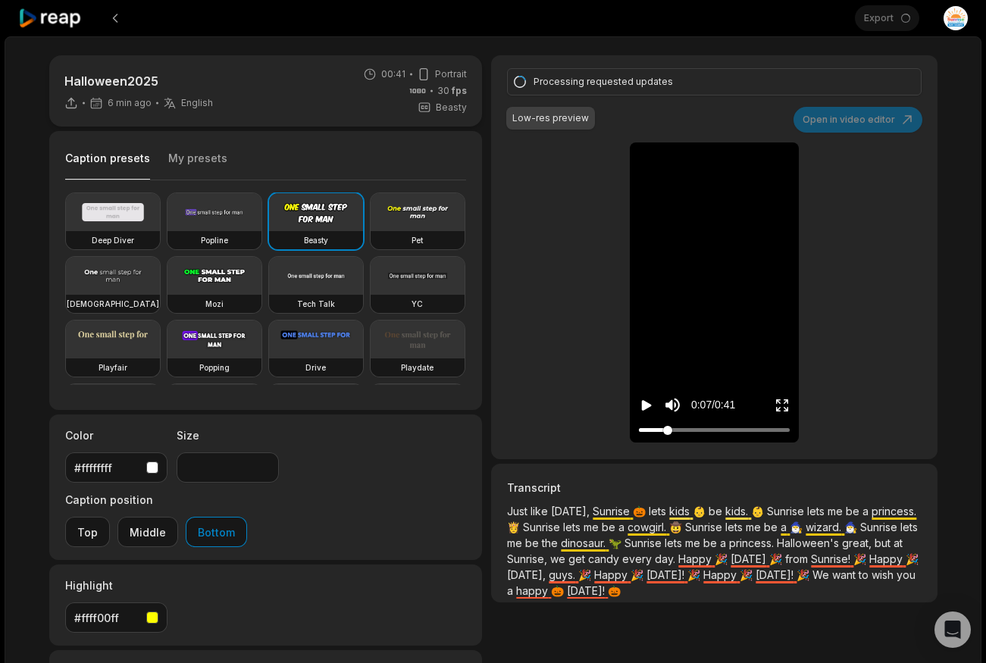
drag, startPoint x: 652, startPoint y: 426, endPoint x: 667, endPoint y: 434, distance: 17.3
click at [667, 434] on div at bounding box center [714, 430] width 151 height 10
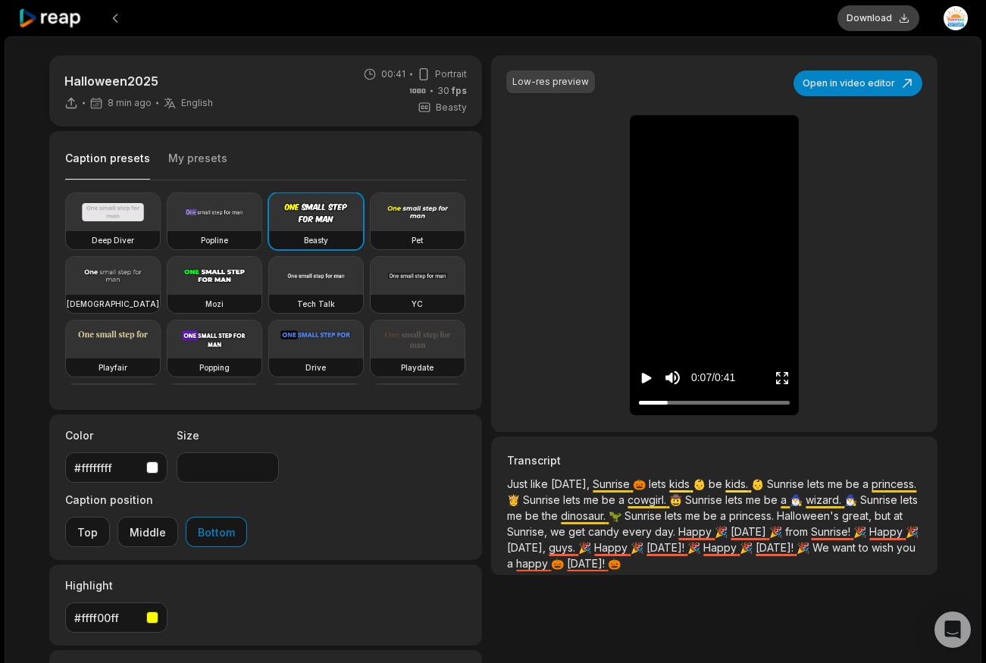
click at [882, 17] on button "Download" at bounding box center [878, 18] width 82 height 26
